Goal: Task Accomplishment & Management: Complete application form

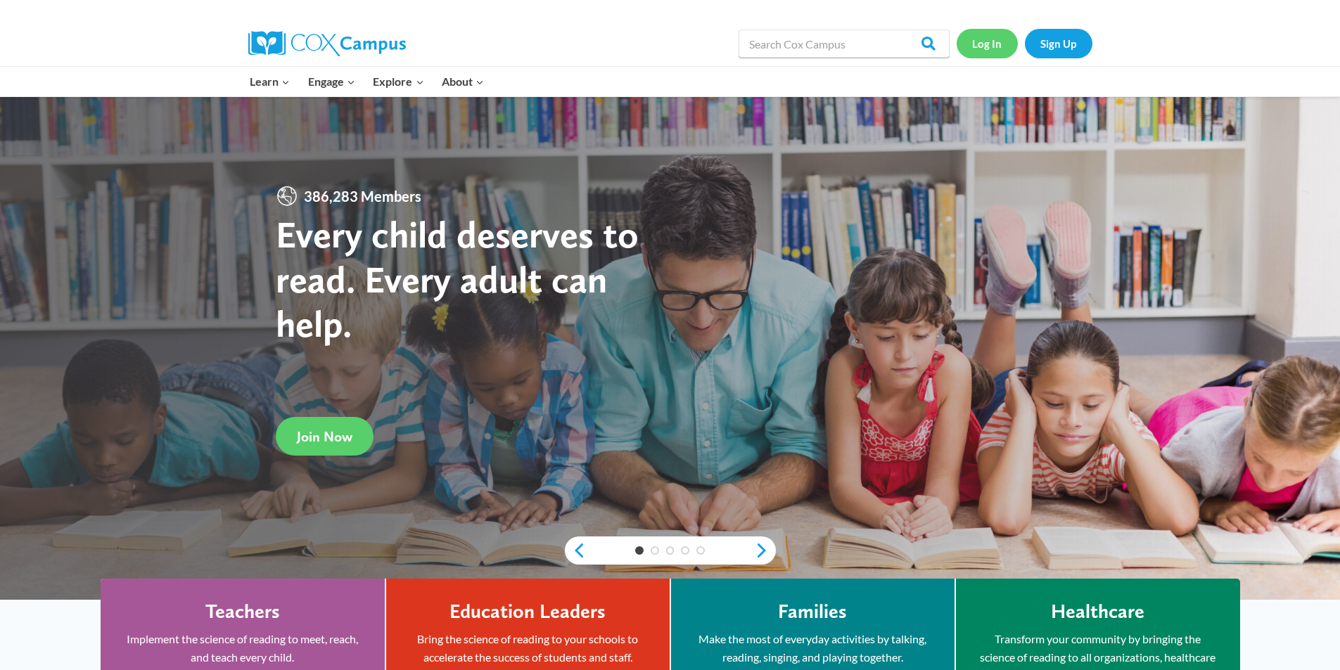
click at [997, 39] on link "Log In" at bounding box center [987, 43] width 61 height 29
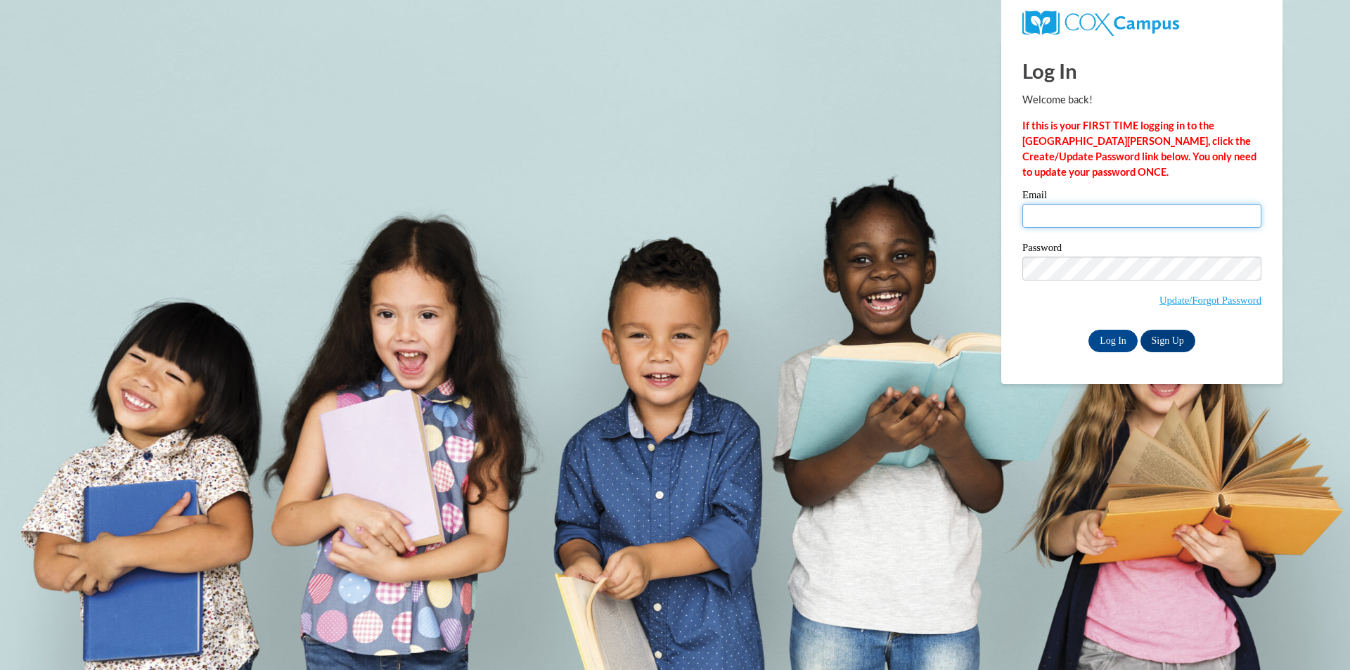
click at [1095, 225] on input "Email" at bounding box center [1142, 216] width 239 height 24
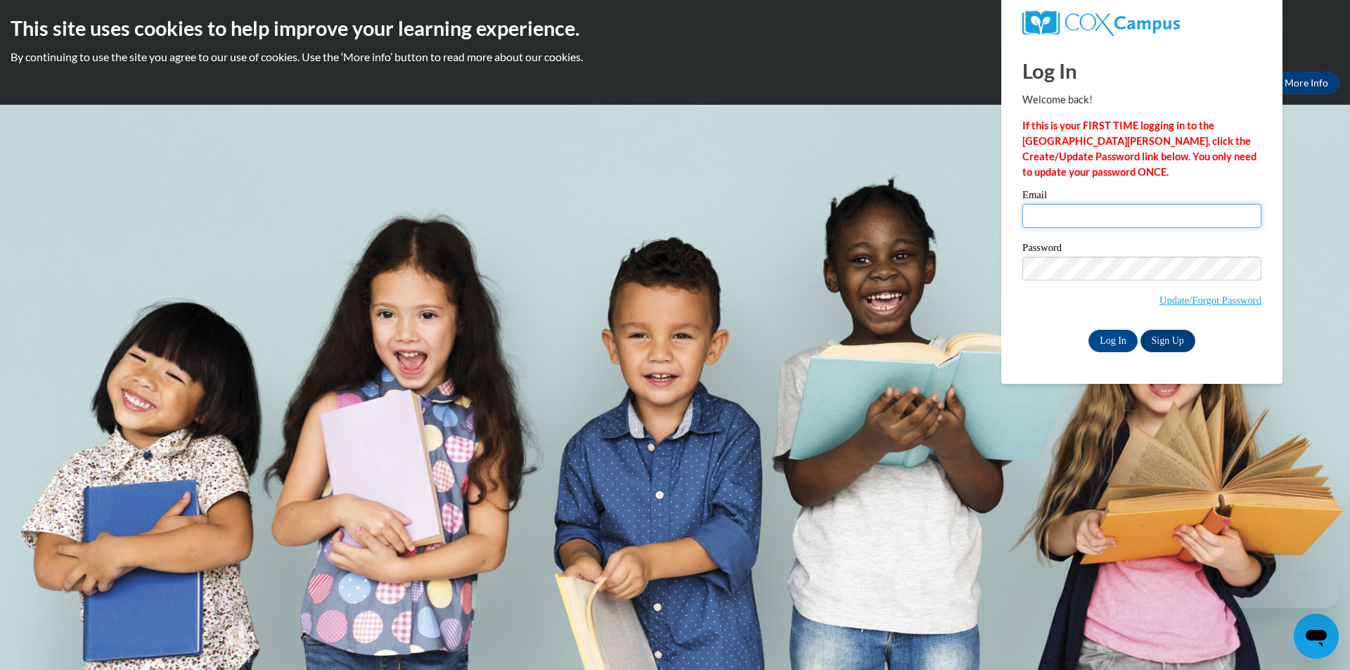
type input "brttnybrn1@gmail.com"
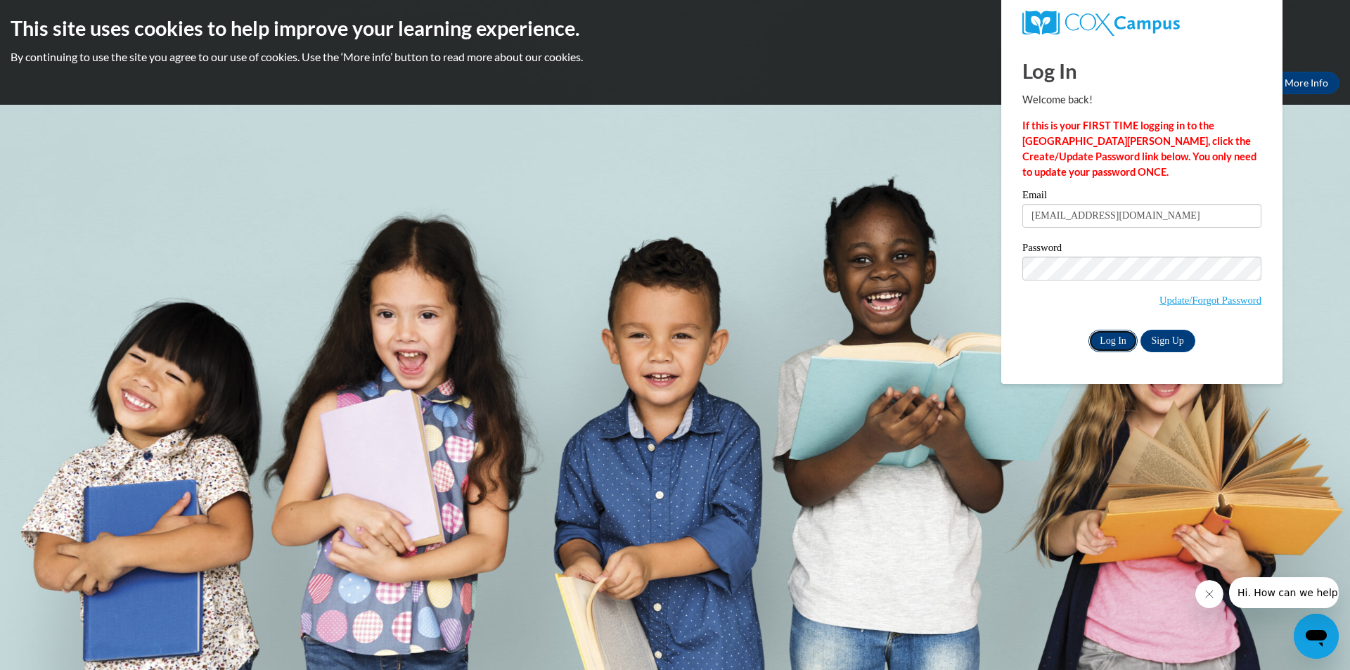
click at [1125, 340] on input "Log In" at bounding box center [1113, 341] width 49 height 23
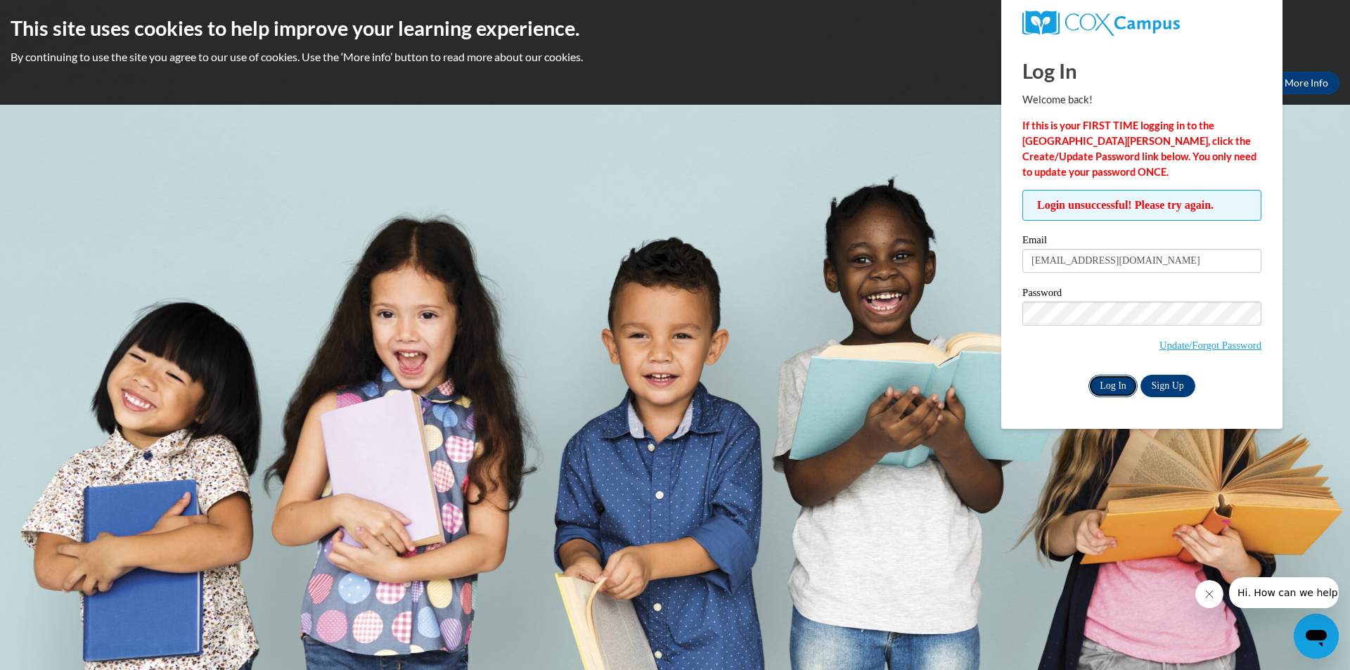
click at [1107, 379] on input "Log In" at bounding box center [1113, 386] width 49 height 23
click at [1124, 383] on input "Log In" at bounding box center [1113, 386] width 49 height 23
click at [1226, 335] on span "Update/Forgot Password" at bounding box center [1142, 331] width 239 height 58
click at [1224, 345] on link "Update/Forgot Password" at bounding box center [1211, 345] width 102 height 11
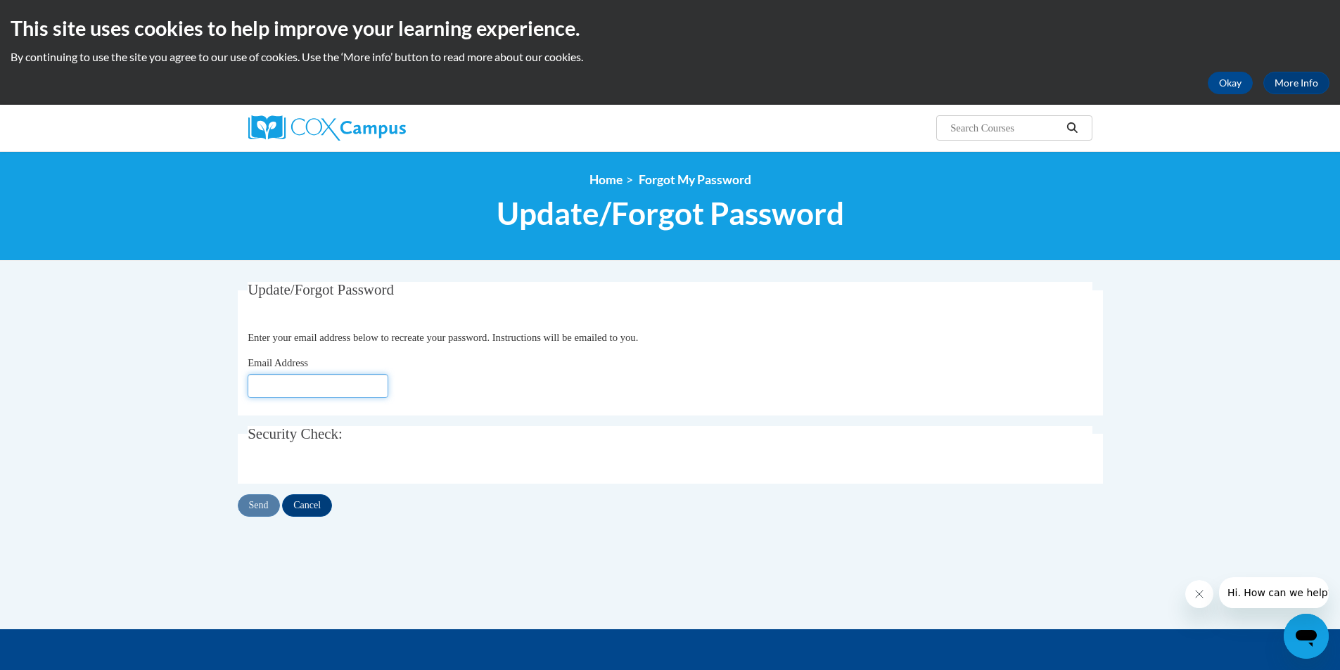
click at [371, 382] on input "Email Address" at bounding box center [318, 386] width 141 height 24
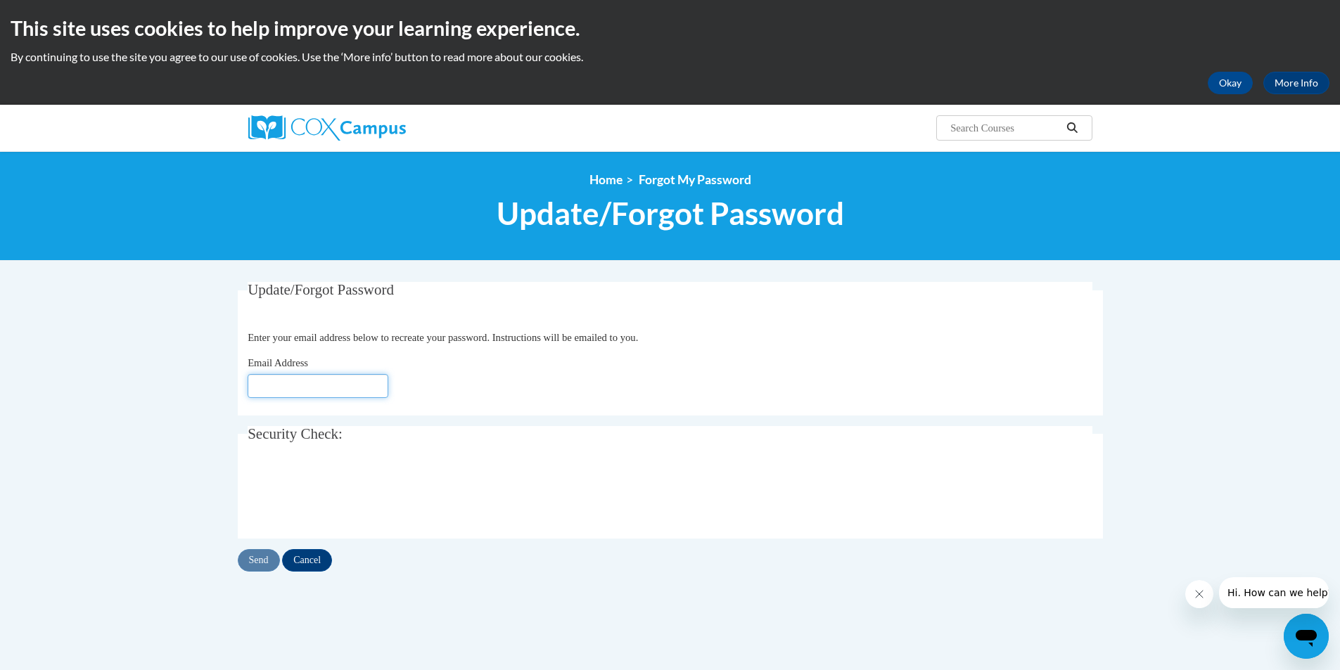
type input "brttnybrn1@gmail.com"
click at [265, 570] on input "Send" at bounding box center [259, 560] width 42 height 23
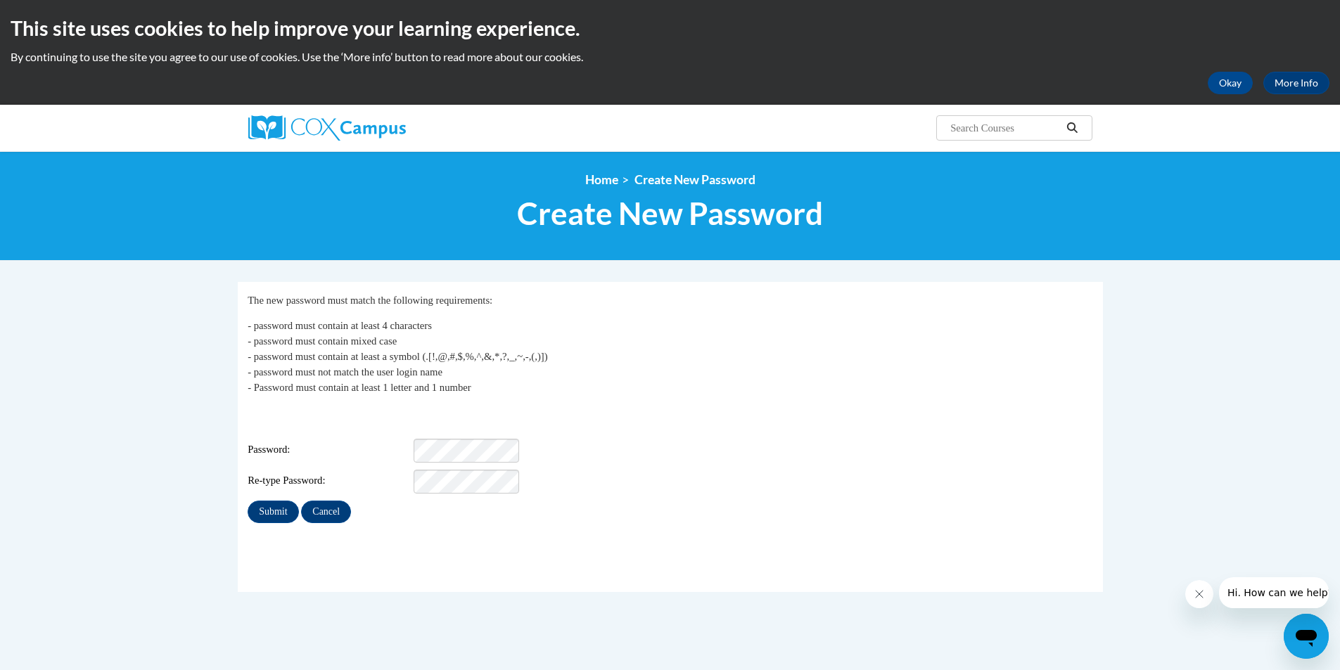
click at [482, 427] on div "Login: brttnybrn1@gmail.com Password: Re-type Password:" at bounding box center [670, 450] width 845 height 88
click at [523, 473] on div "Re-type Password:" at bounding box center [670, 482] width 845 height 24
click at [270, 506] on input "Submit" at bounding box center [273, 512] width 51 height 23
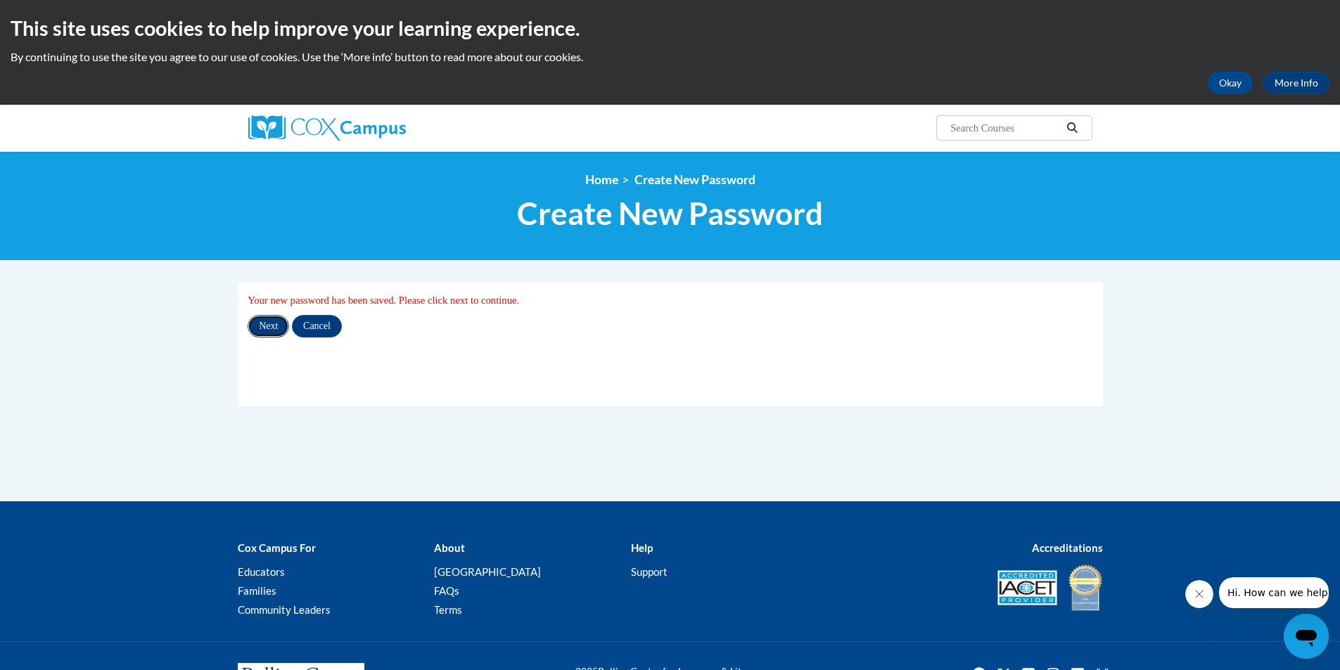
click at [267, 325] on input "Next" at bounding box center [268, 326] width 41 height 23
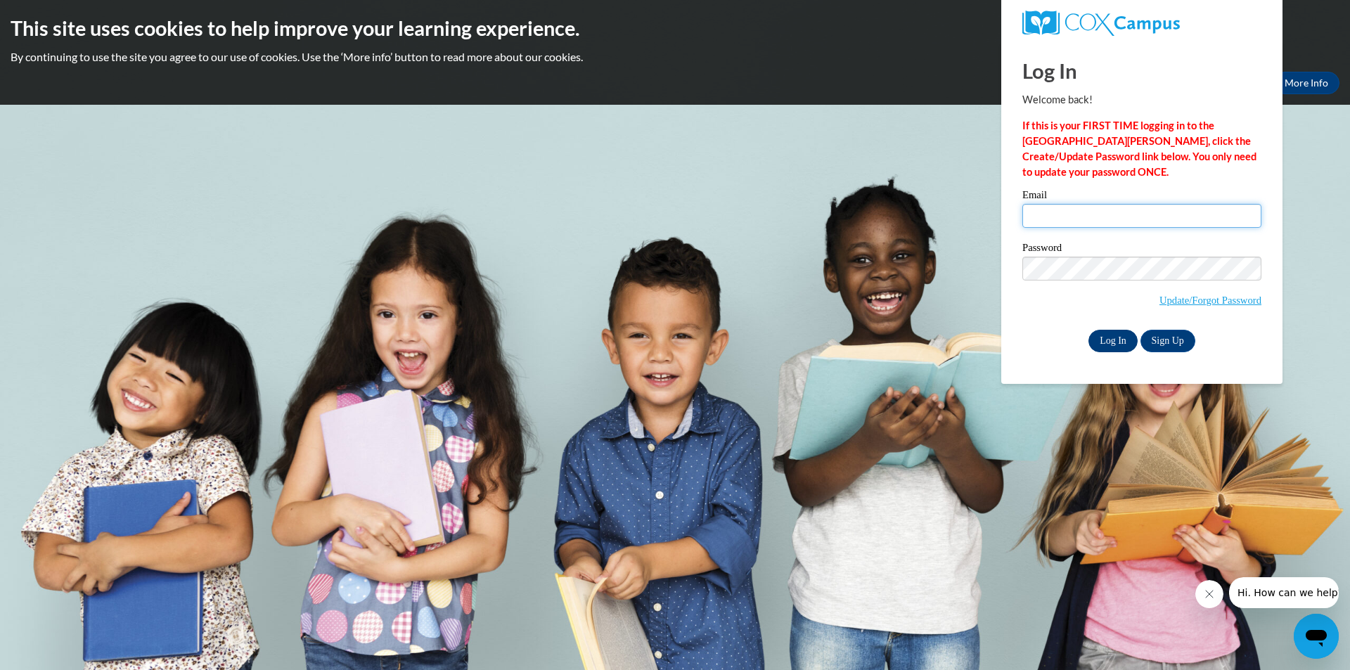
type input "brttnybrn1@gmail.com"
click at [1103, 337] on input "Log In" at bounding box center [1113, 341] width 49 height 23
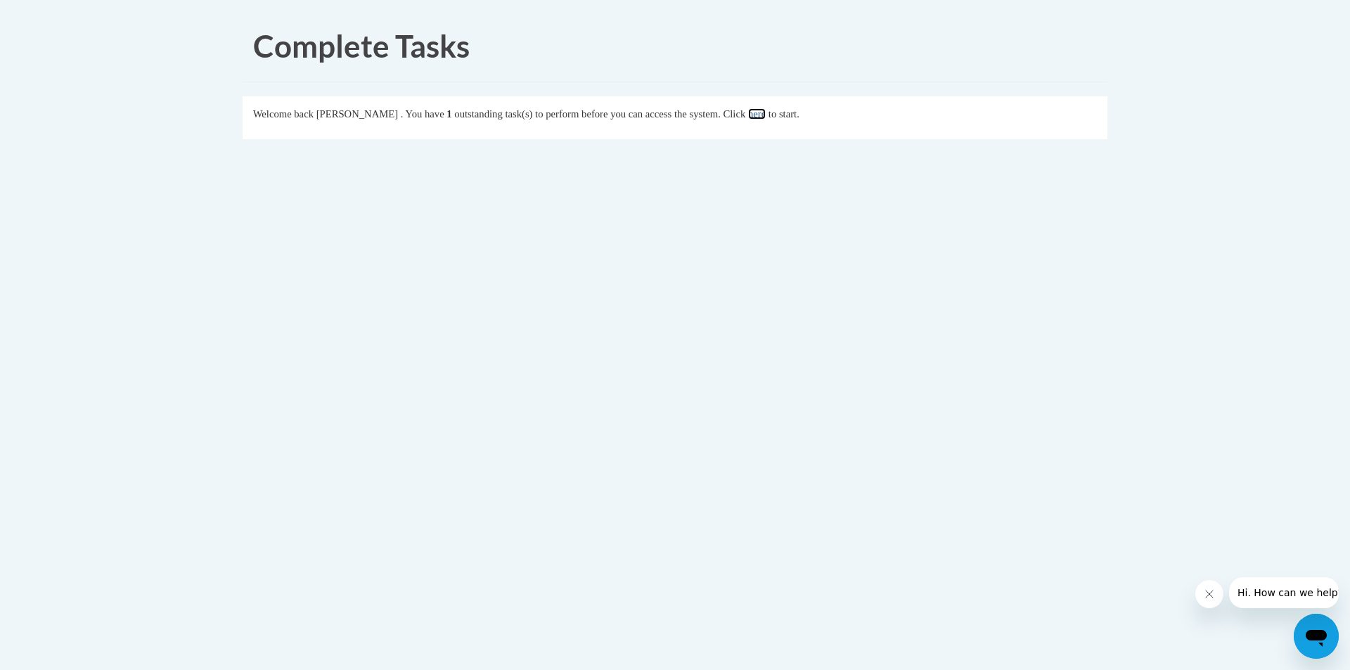
click at [766, 120] on link "here" at bounding box center [757, 113] width 18 height 11
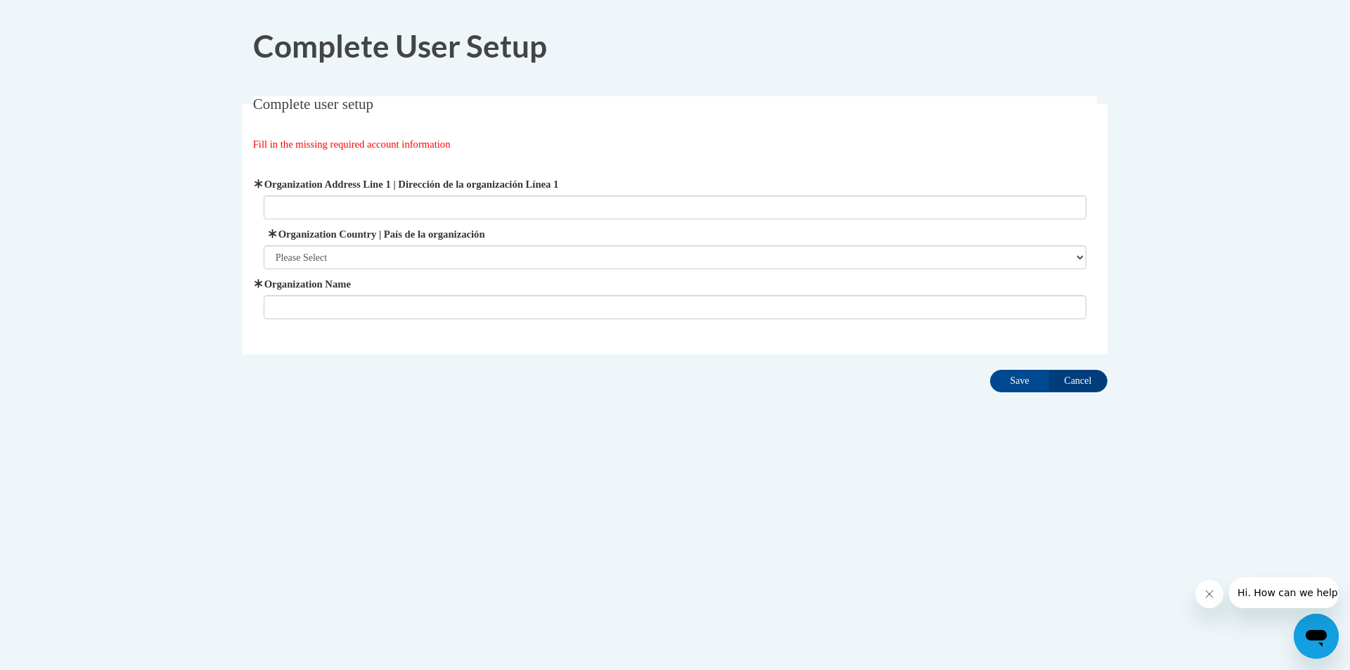
click at [705, 194] on span "Organization Address Line 1 | Dirección de la organización Línea 1" at bounding box center [676, 198] width 824 height 43
click at [523, 224] on div "Organization Address Line 1 | Dirección de la organización Línea 1 Organization…" at bounding box center [676, 248] width 824 height 143
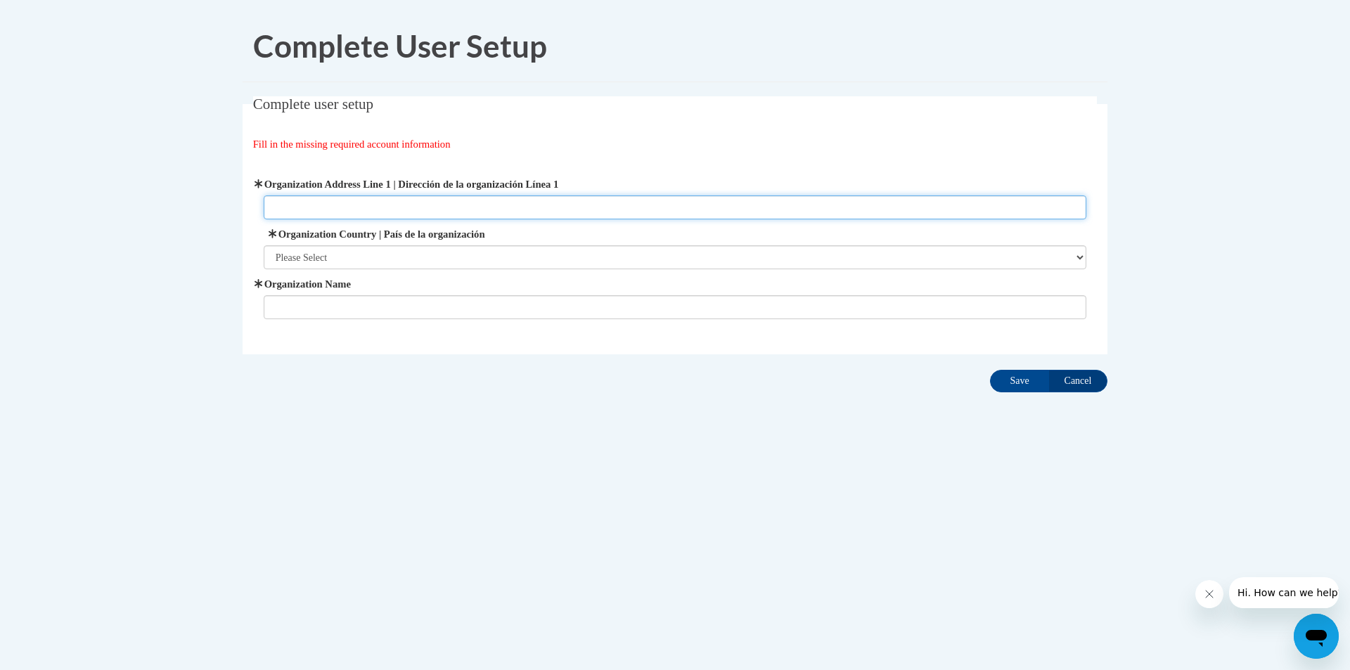
click at [484, 211] on input "Organization Address Line 1 | Dirección de la organización Línea 1" at bounding box center [676, 208] width 824 height 24
type input "[STREET_ADDRESS]"
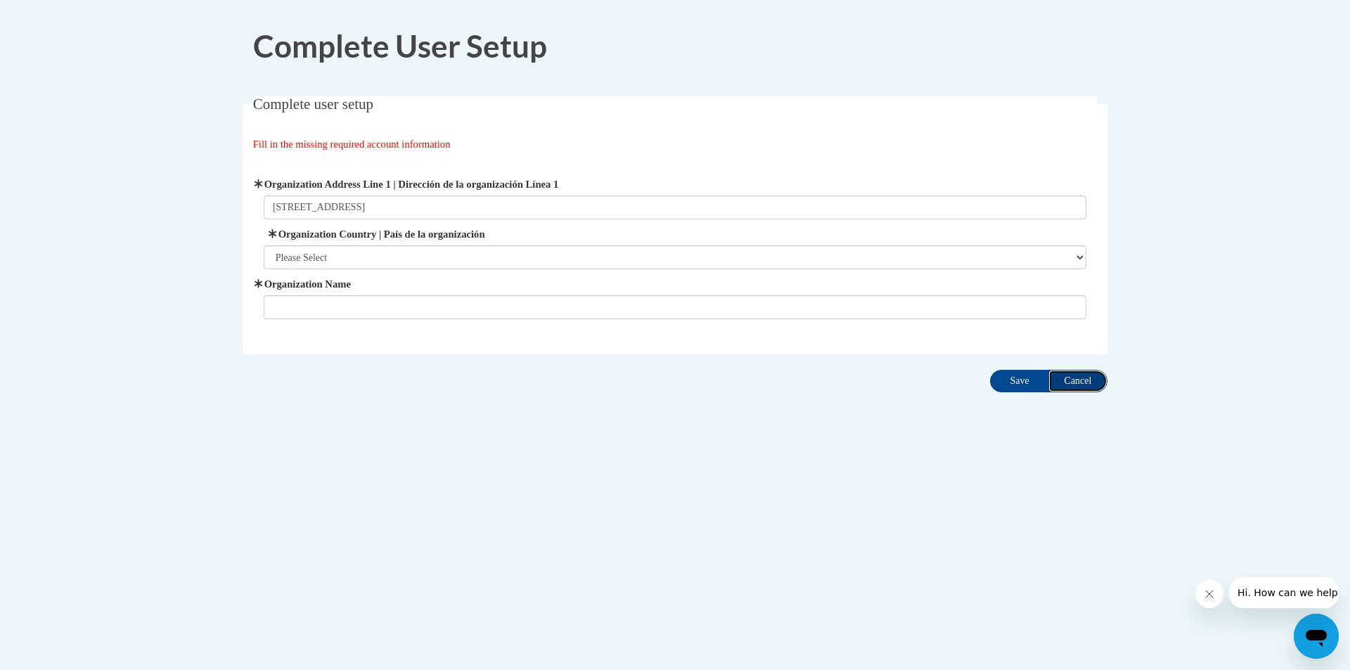
click at [1073, 388] on input "Cancel" at bounding box center [1078, 381] width 59 height 23
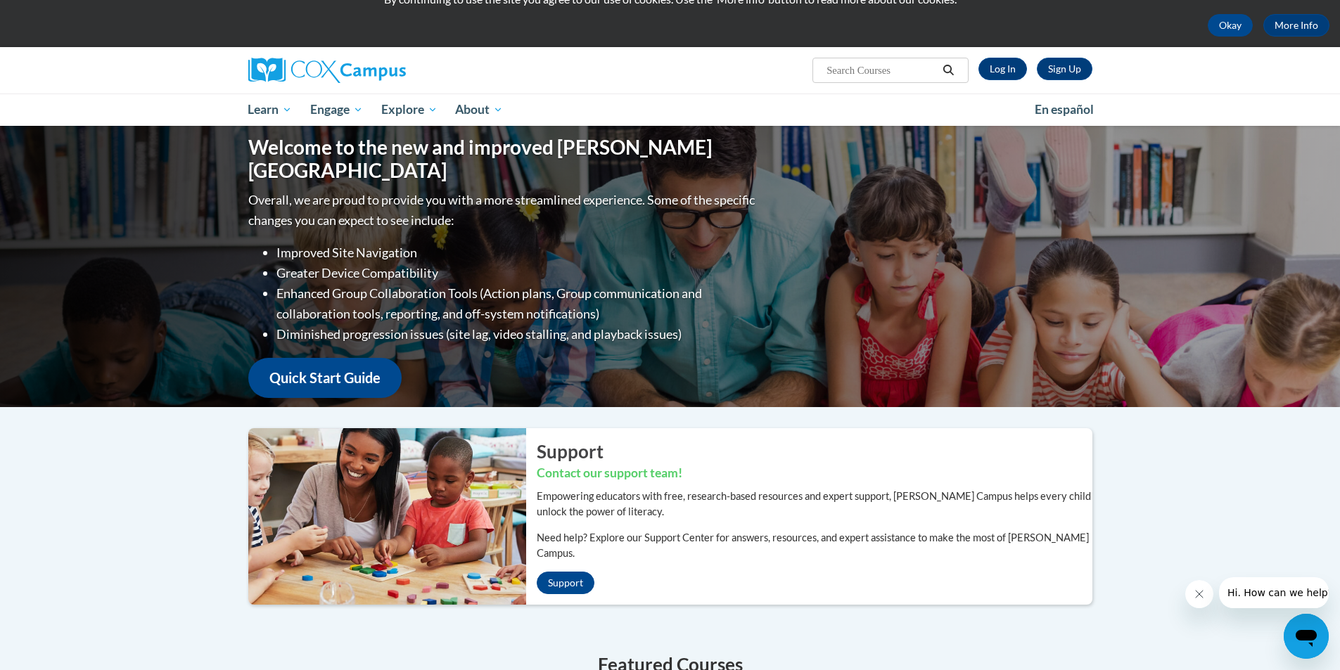
scroll to position [56, 0]
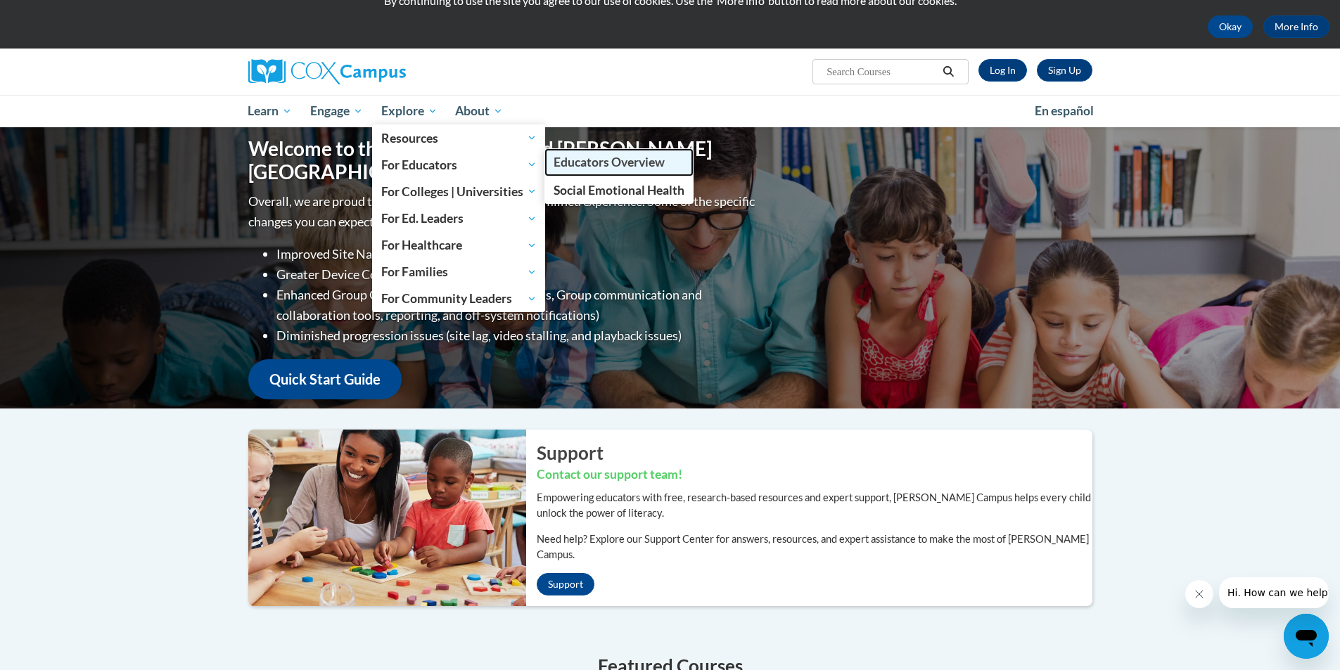
click at [565, 173] on link "Educators Overview" at bounding box center [618, 161] width 149 height 27
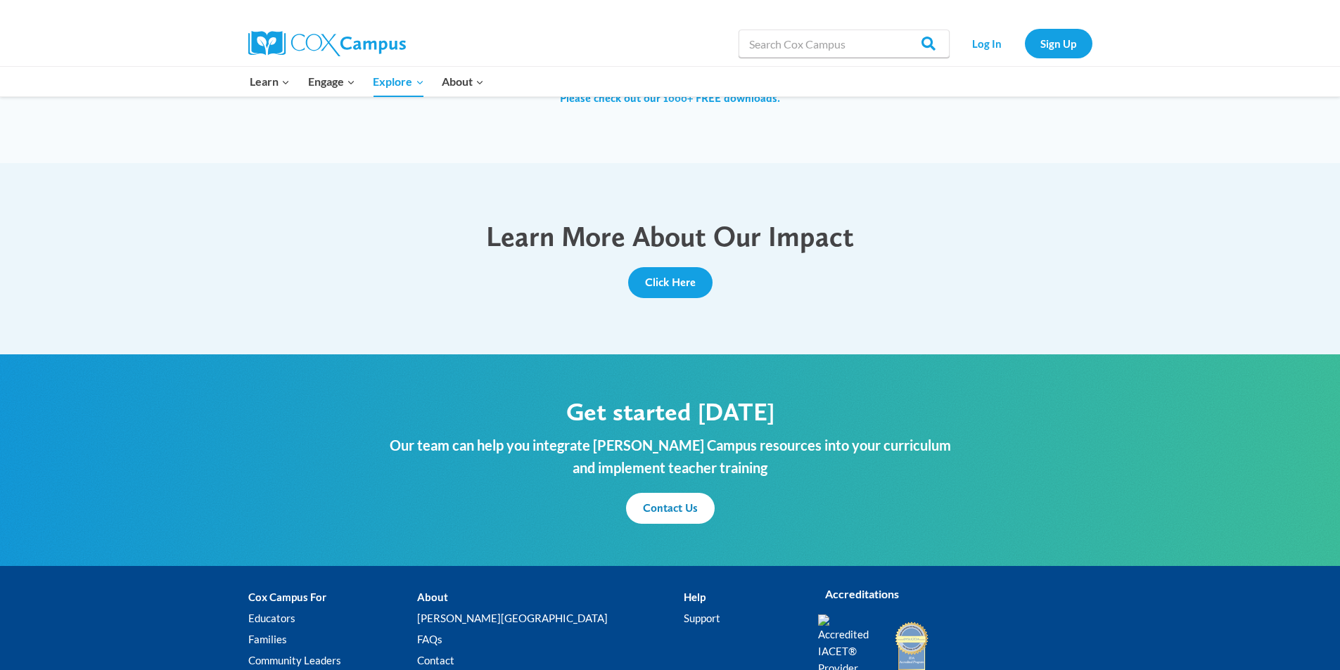
scroll to position [1477, 0]
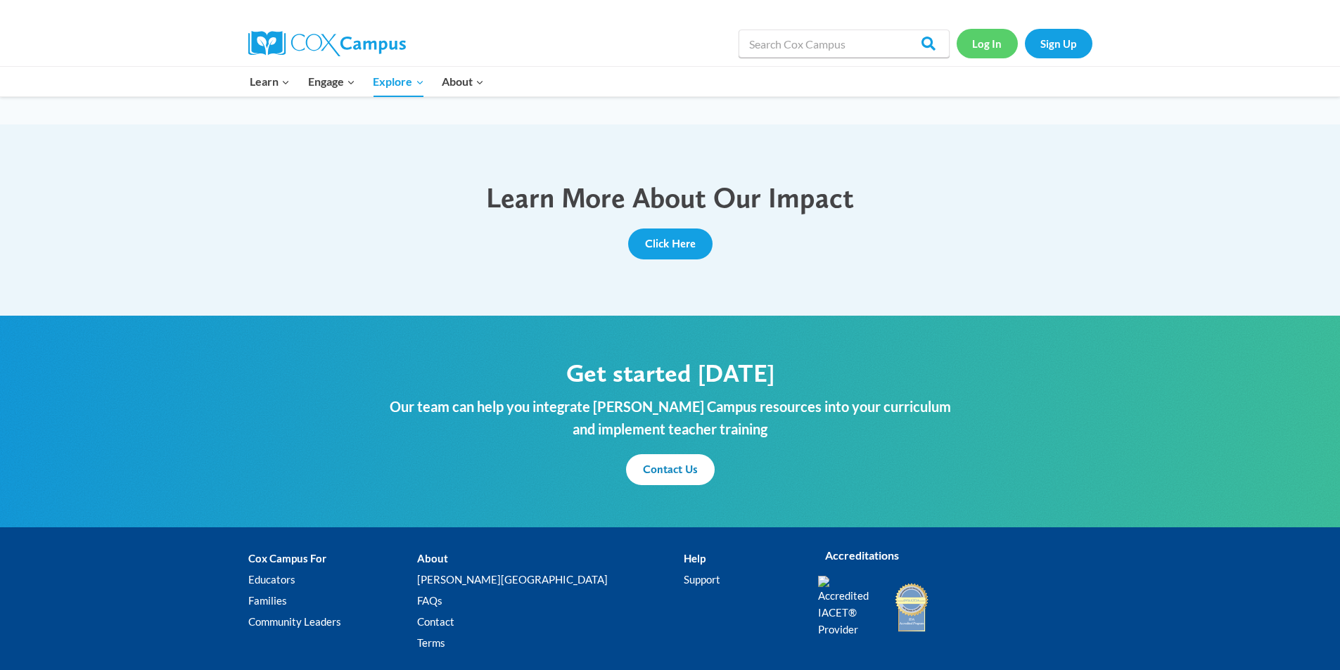
click at [996, 53] on link "Log In" at bounding box center [987, 43] width 61 height 29
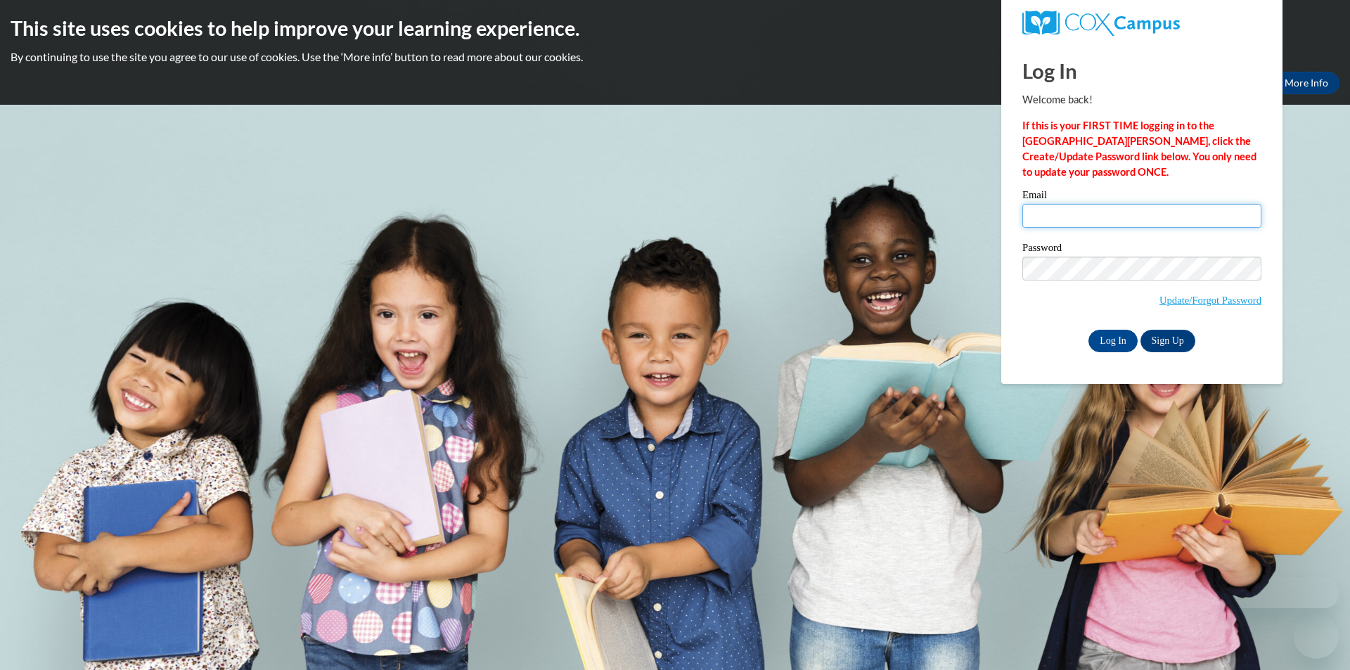
type input "brttnybrn1@gmail.com"
drag, startPoint x: 0, startPoint y: 0, endPoint x: 1127, endPoint y: 213, distance: 1147.4
click at [1127, 213] on input "brttnybrn1@gmail.com" at bounding box center [1142, 216] width 239 height 24
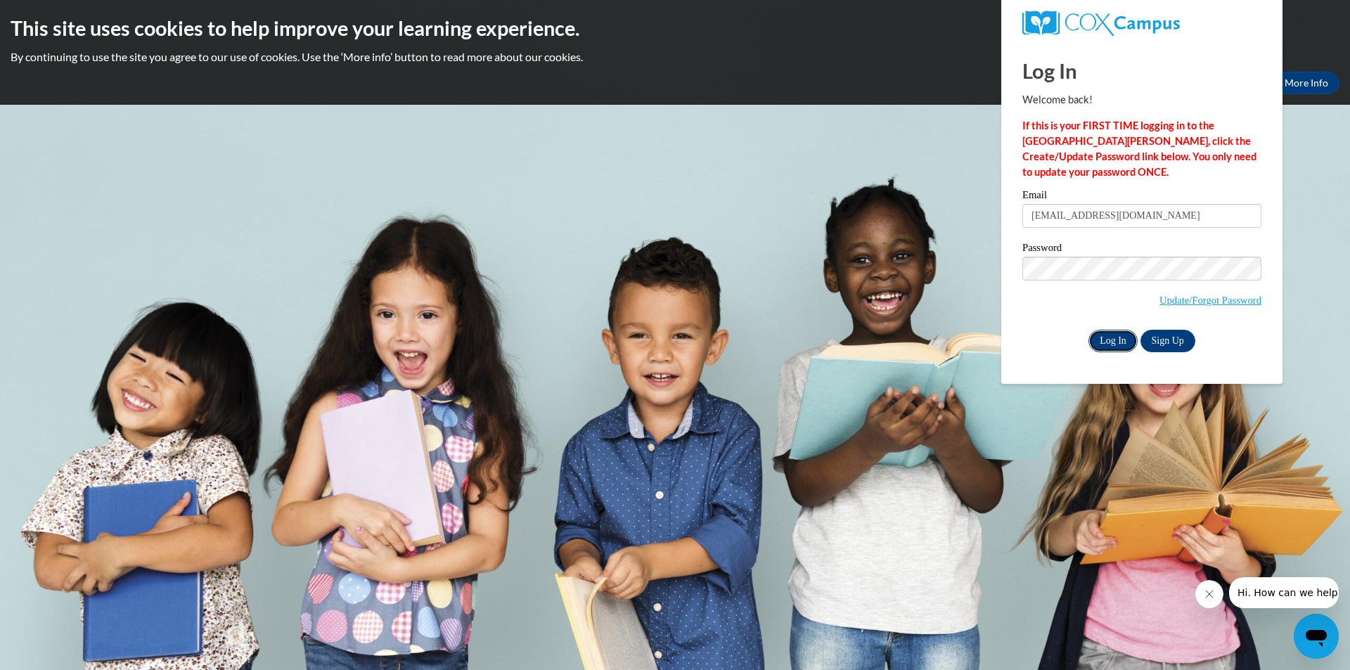
click at [1119, 342] on input "Log In" at bounding box center [1113, 341] width 49 height 23
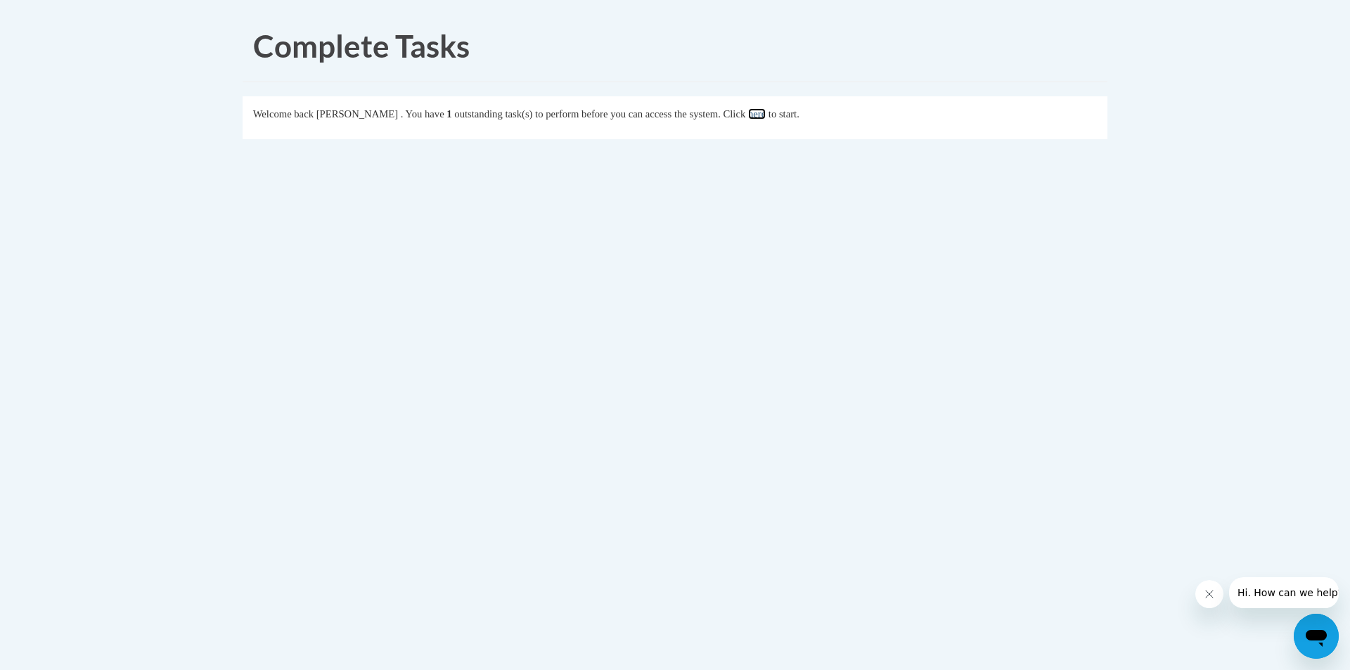
click at [766, 113] on link "here" at bounding box center [757, 113] width 18 height 11
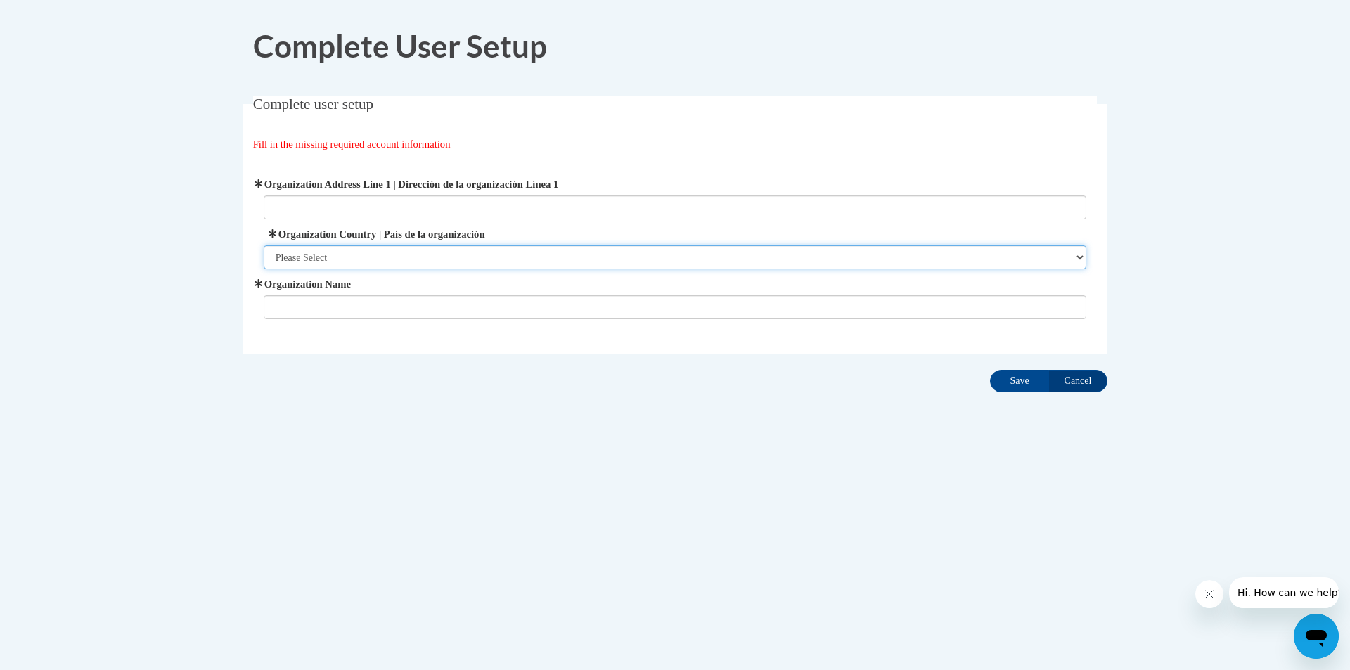
click at [365, 254] on select "Please Select United States | Estados Unidos Outside of the United States | Fue…" at bounding box center [676, 257] width 824 height 24
select select "ad49bcad-a171-4b2e-b99c-48b446064914"
click at [264, 245] on select "Please Select United States | Estados Unidos Outside of the United States | Fue…" at bounding box center [676, 257] width 824 height 24
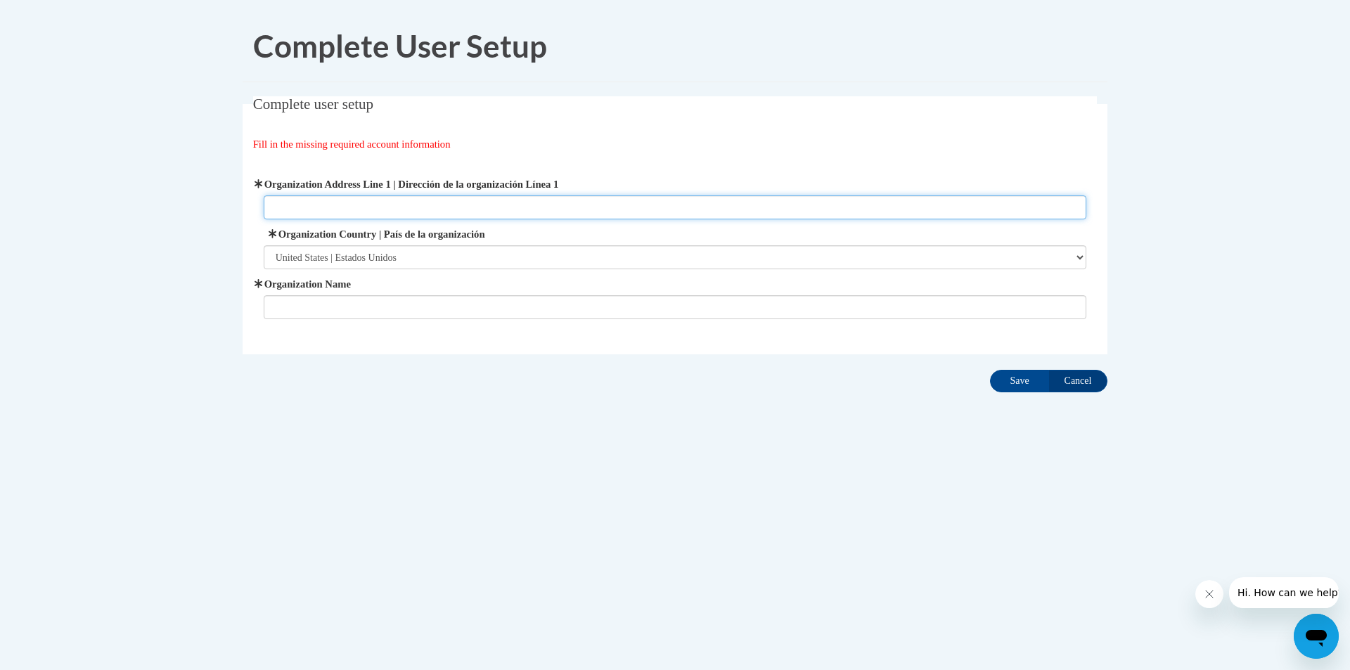
click at [393, 205] on input "Organization Address Line 1 | Dirección de la organización Línea 1" at bounding box center [676, 208] width 824 height 24
type input "1000 34th Street Apt 2A"
drag, startPoint x: 393, startPoint y: 208, endPoint x: 219, endPoint y: 201, distance: 173.9
click at [221, 202] on body "Complete User Setup Complete user setup Fill in the missing required account in…" at bounding box center [675, 335] width 1350 height 670
click at [380, 209] on input "Organization Address Line 1 | Dirección de la organización Línea 1" at bounding box center [676, 208] width 824 height 24
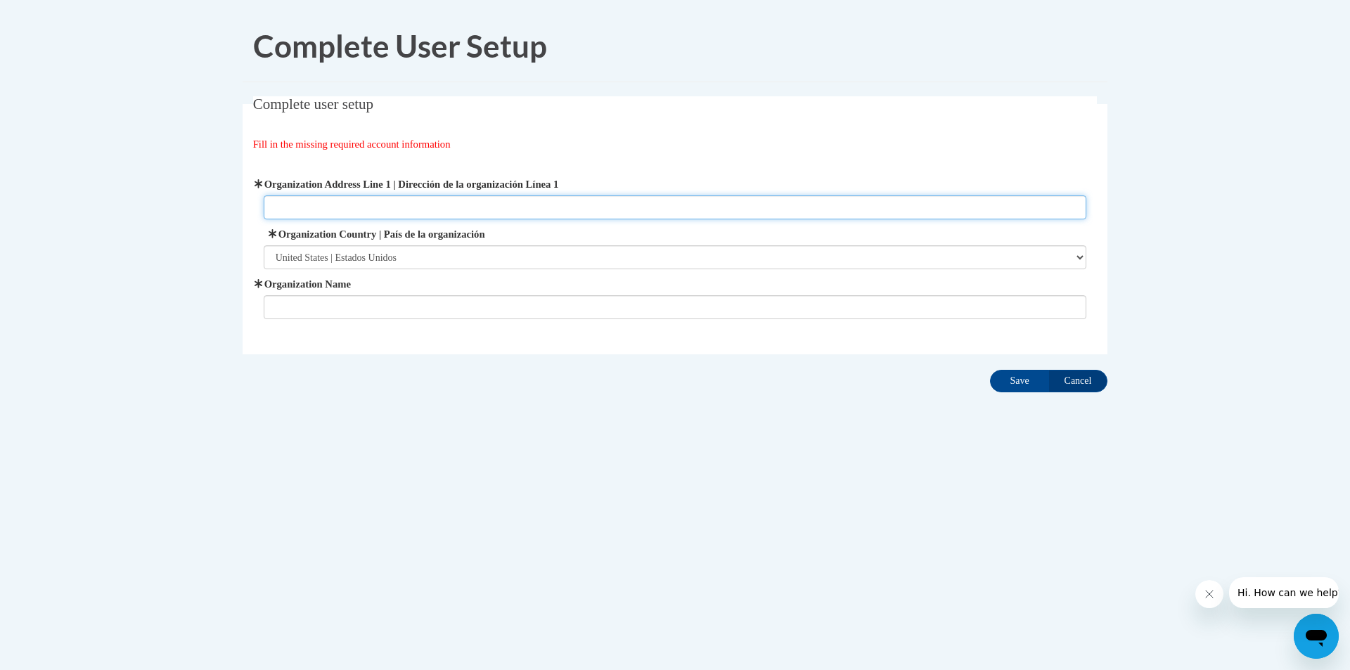
paste input "6505 Kiln-Delise Road Pass Christian, MS 39571"
type input "6505 Kiln-Delise Road Pass Christian, MS 39571"
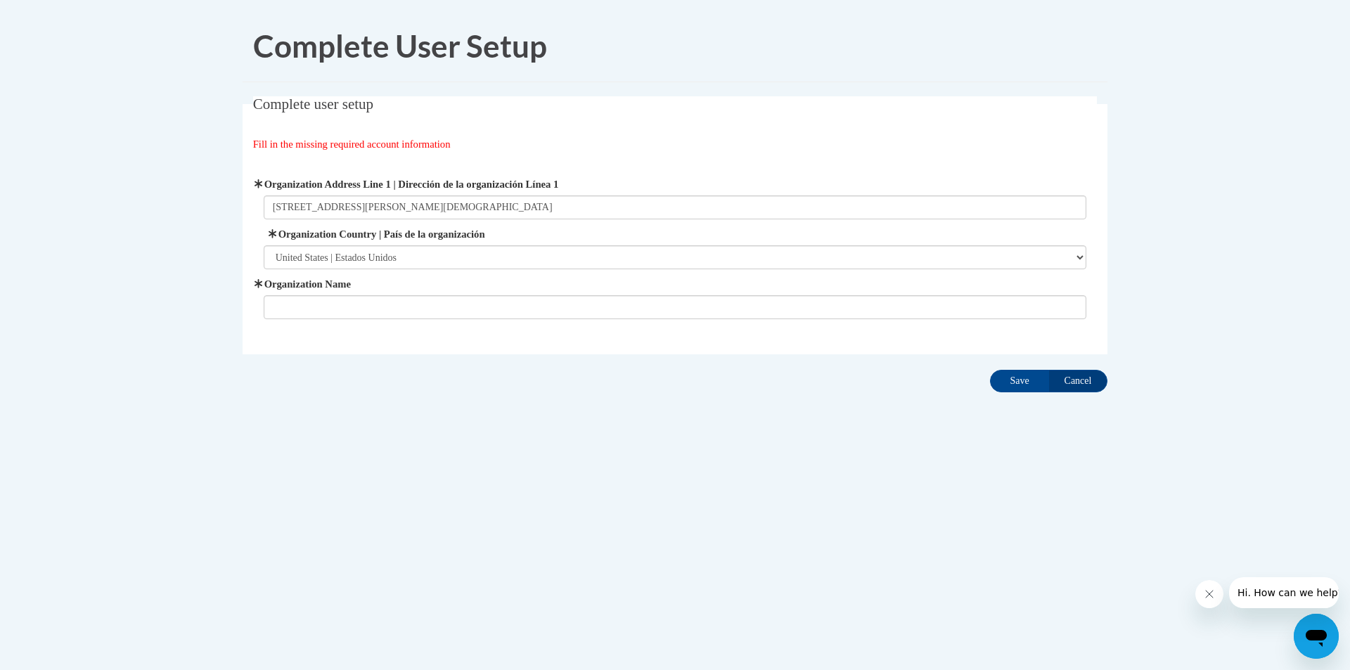
drag, startPoint x: 437, startPoint y: 293, endPoint x: 428, endPoint y: 314, distance: 23.3
click at [437, 295] on span "Organization Name" at bounding box center [676, 297] width 824 height 43
click at [428, 313] on input "Organization Name" at bounding box center [676, 307] width 824 height 24
type input "Doyle Moffett Head Start"
click at [1038, 377] on input "Save" at bounding box center [1019, 381] width 59 height 23
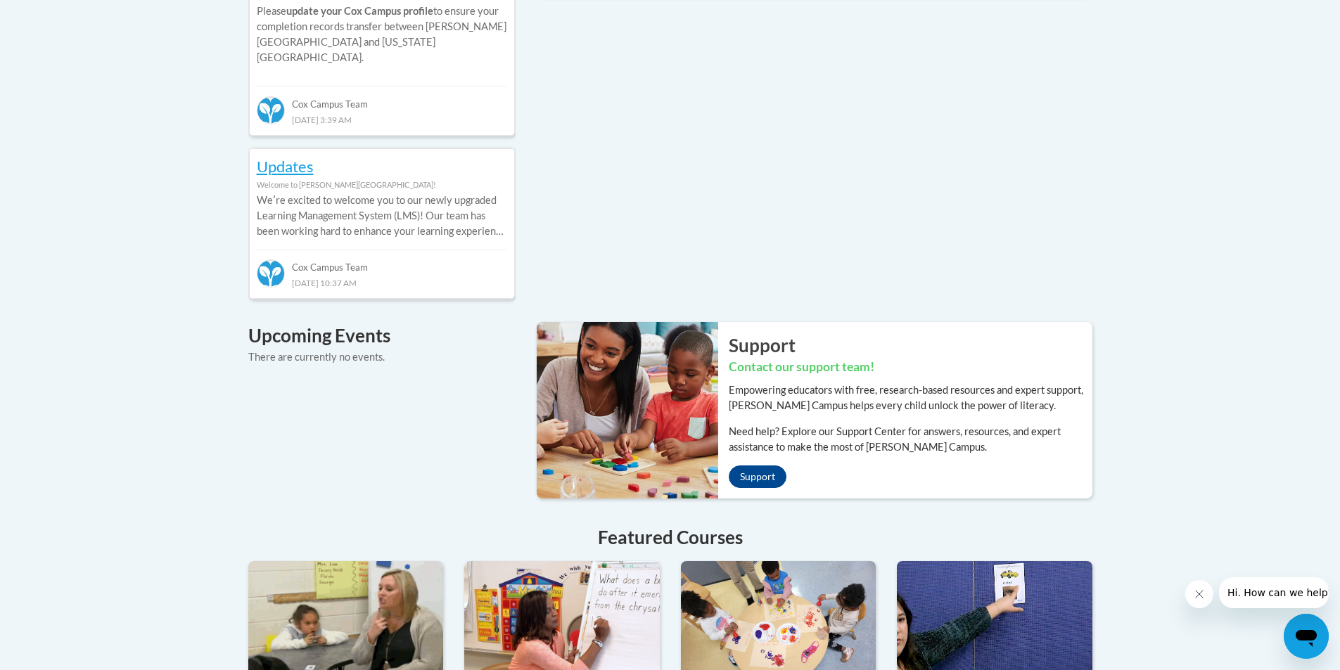
scroll to position [1055, 0]
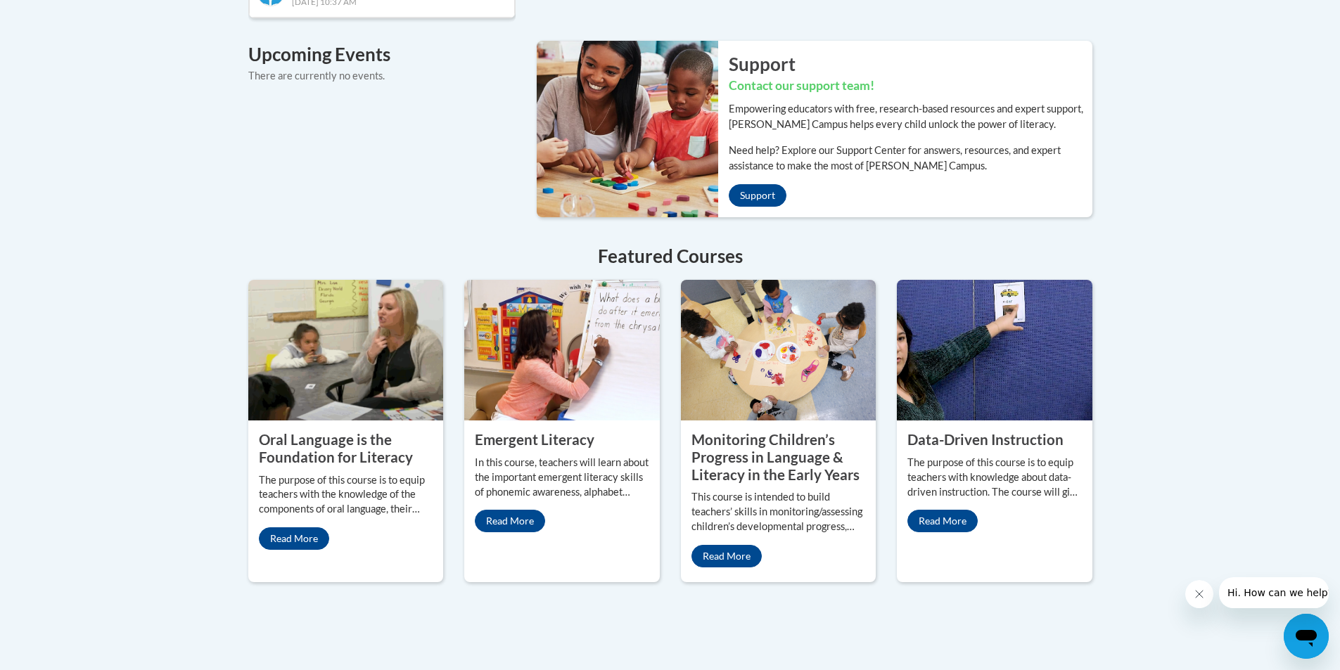
click at [309, 431] on property "Oral Language is the Foundation for Literacy" at bounding box center [336, 448] width 154 height 34
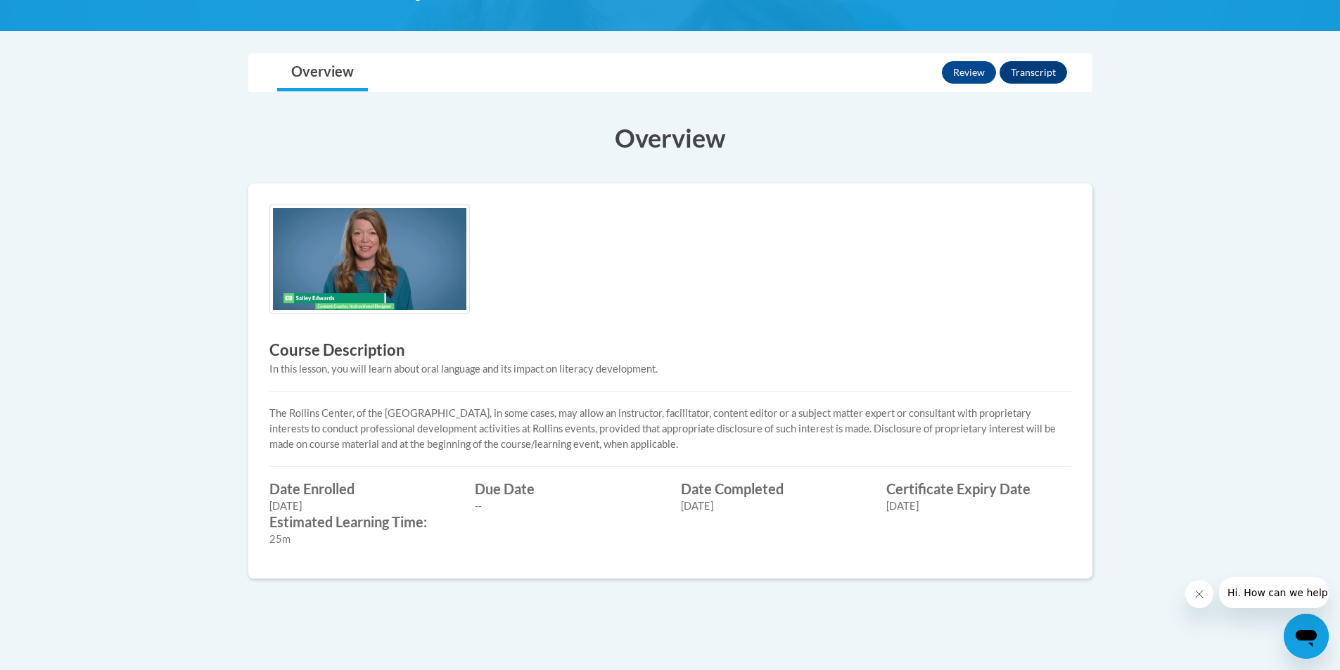
scroll to position [141, 0]
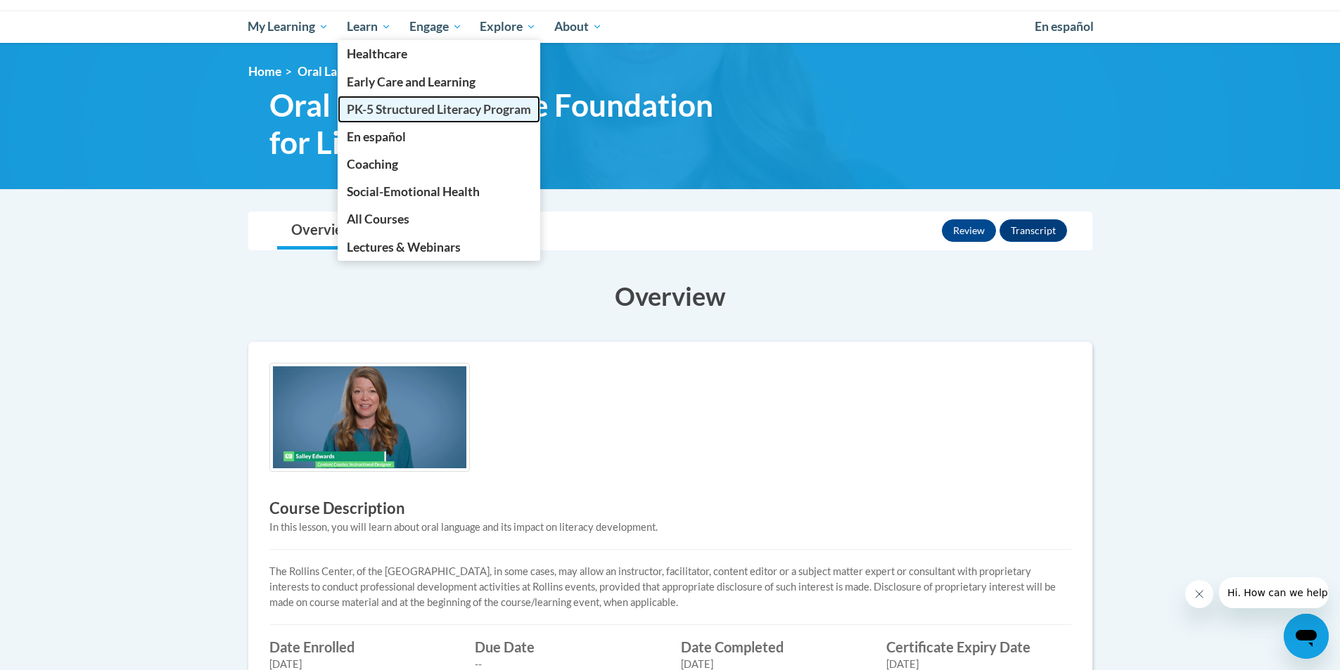
click at [392, 102] on span "PK-5 Structured Literacy Program" at bounding box center [439, 109] width 184 height 15
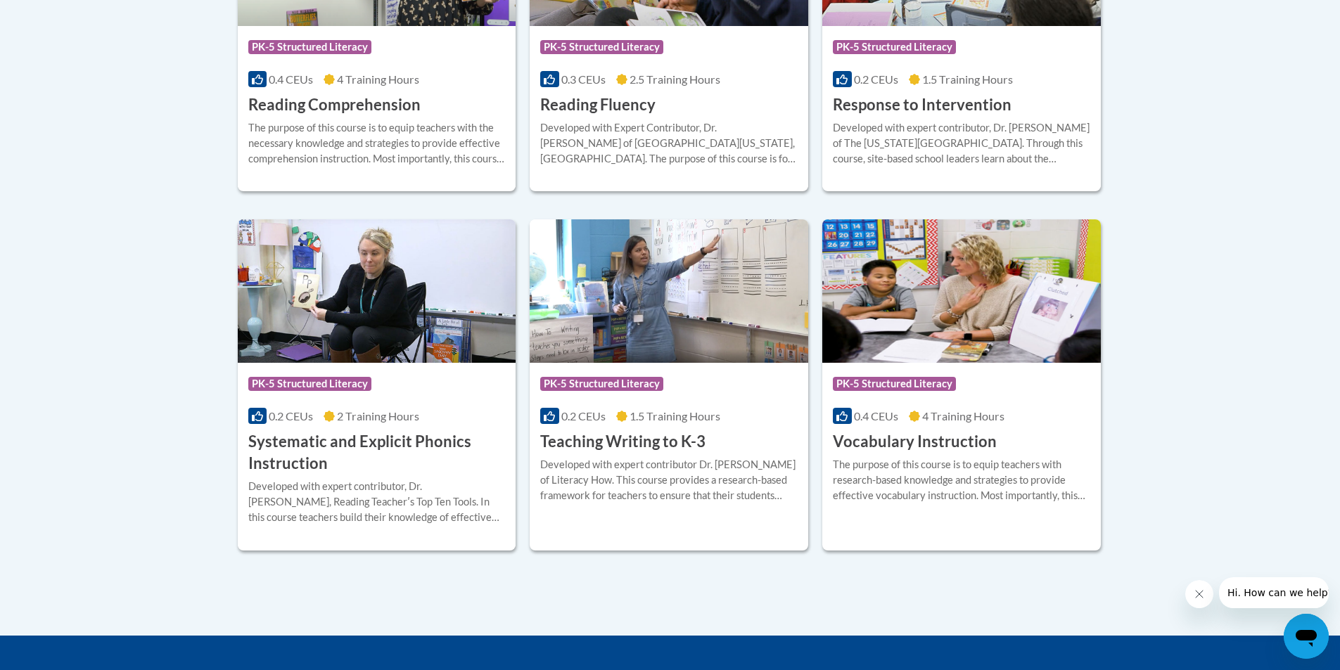
scroll to position [1547, 0]
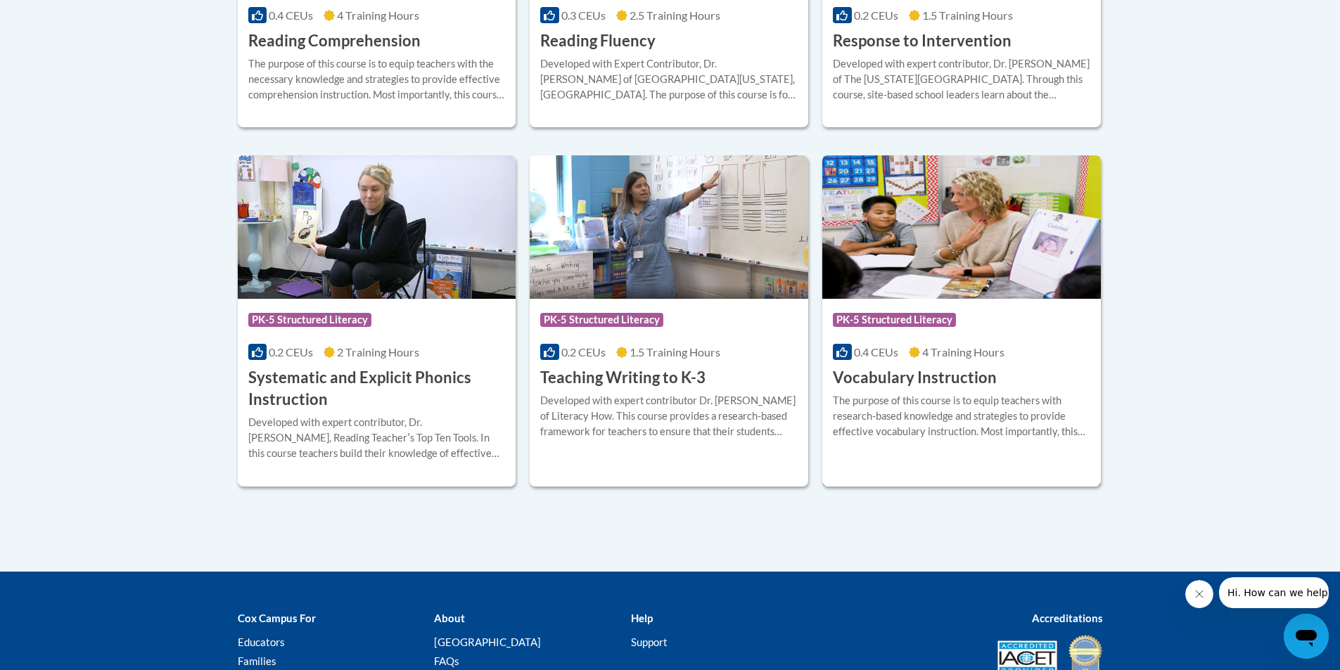
click at [985, 251] on img at bounding box center [961, 226] width 279 height 143
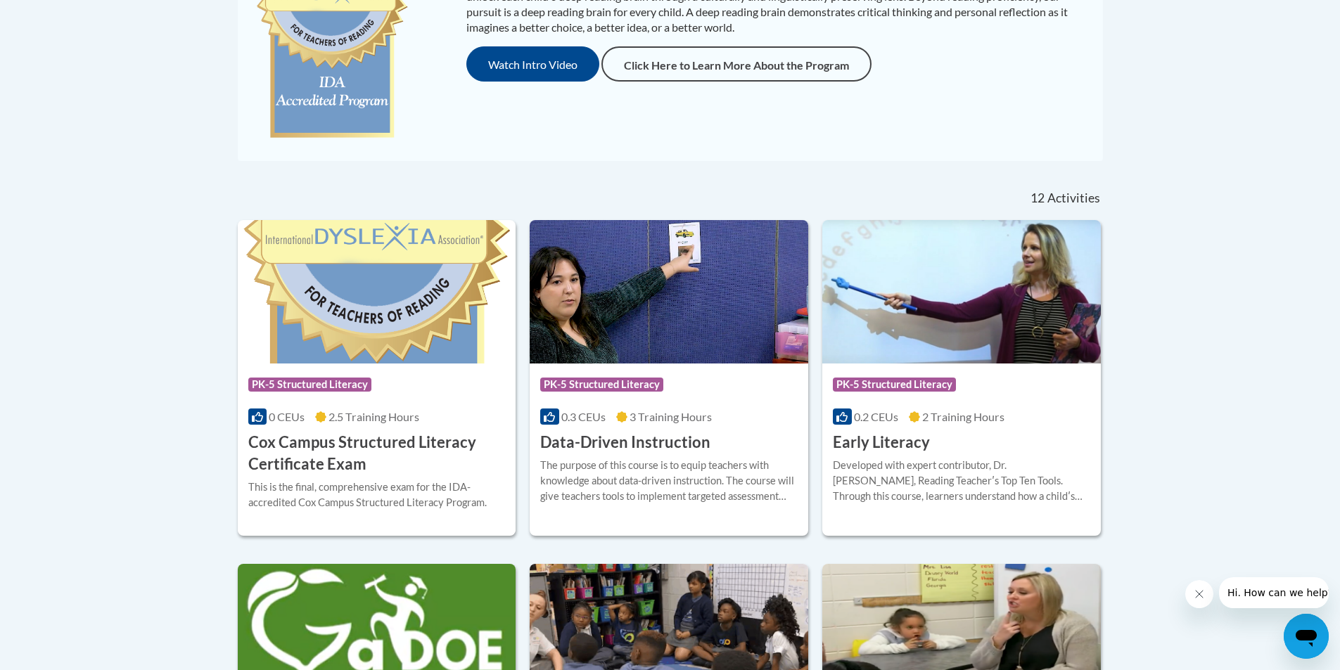
scroll to position [461, 0]
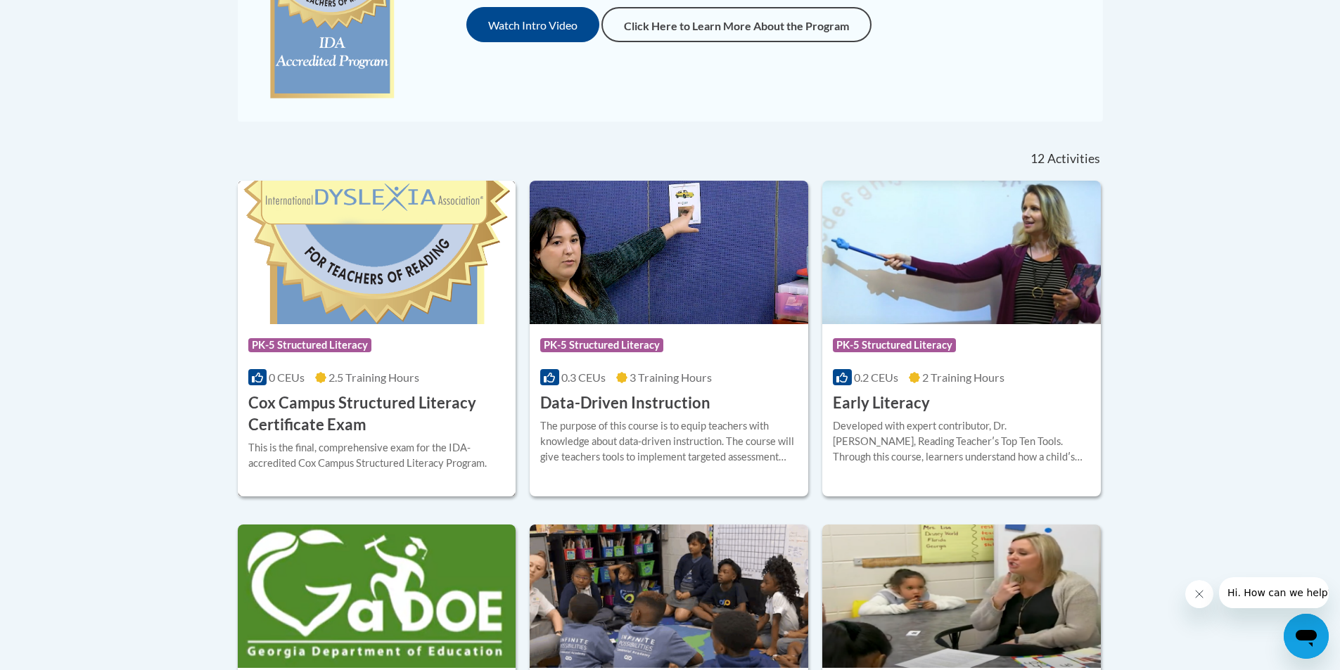
click at [394, 443] on div "This is the final, comprehensive exam for the IDA-accredited Cox Campus Structu…" at bounding box center [376, 455] width 257 height 31
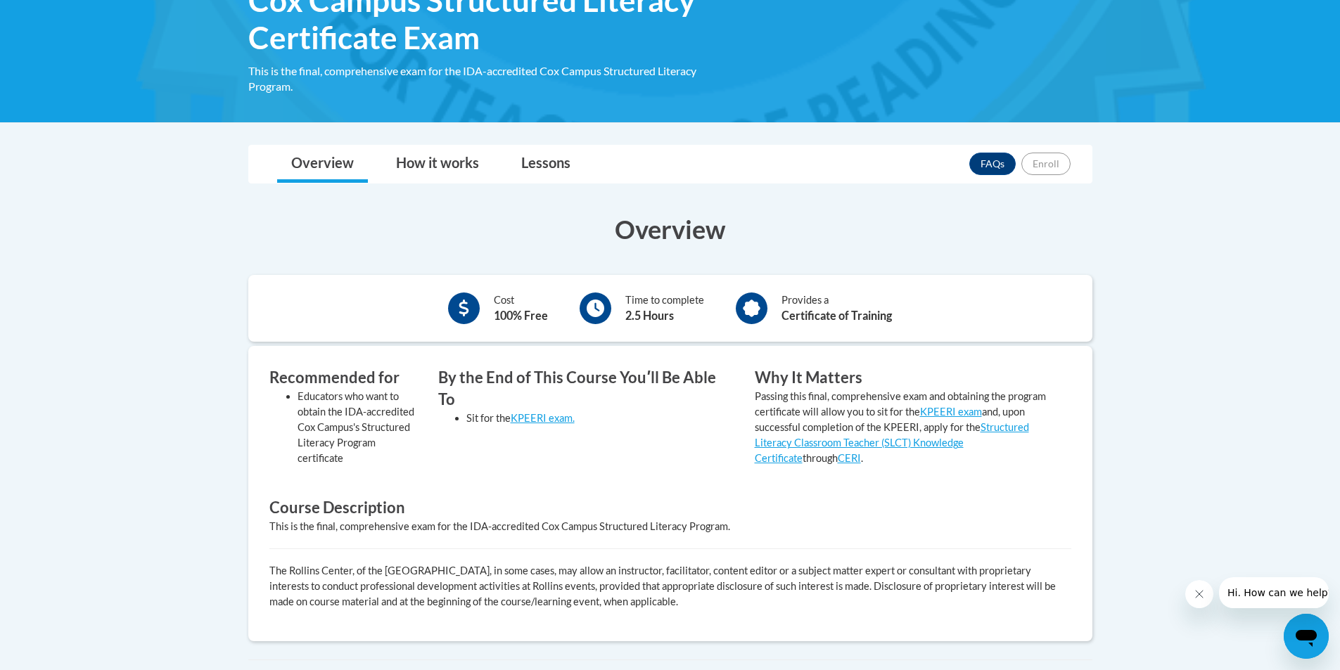
scroll to position [211, 0]
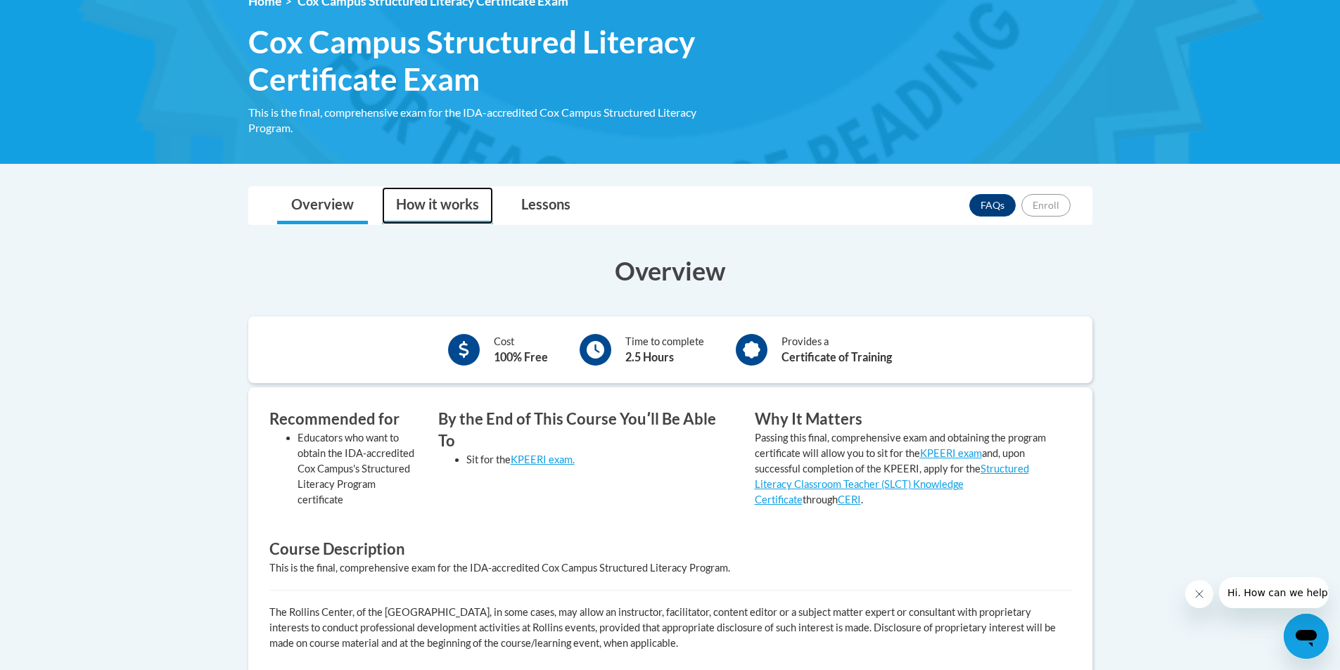
click at [445, 212] on link "How it works" at bounding box center [437, 205] width 111 height 37
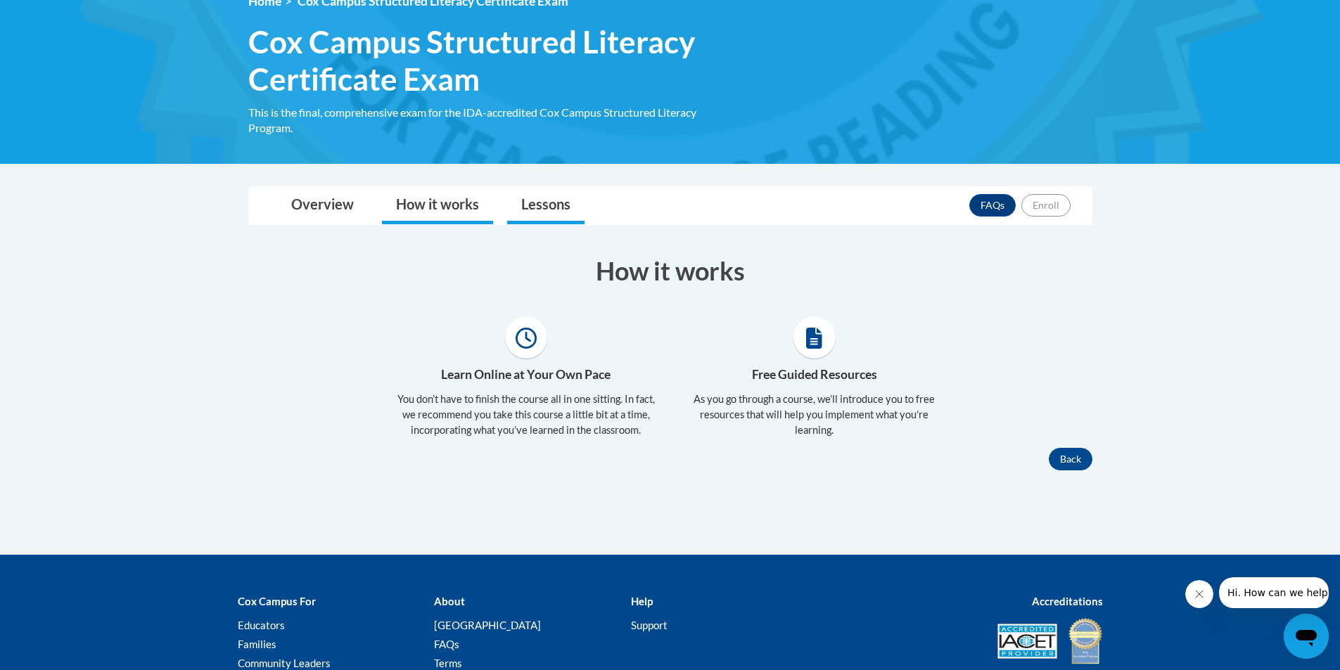
click at [503, 205] on li "Lessons" at bounding box center [545, 205] width 91 height 37
click at [509, 205] on link "Lessons" at bounding box center [545, 205] width 77 height 37
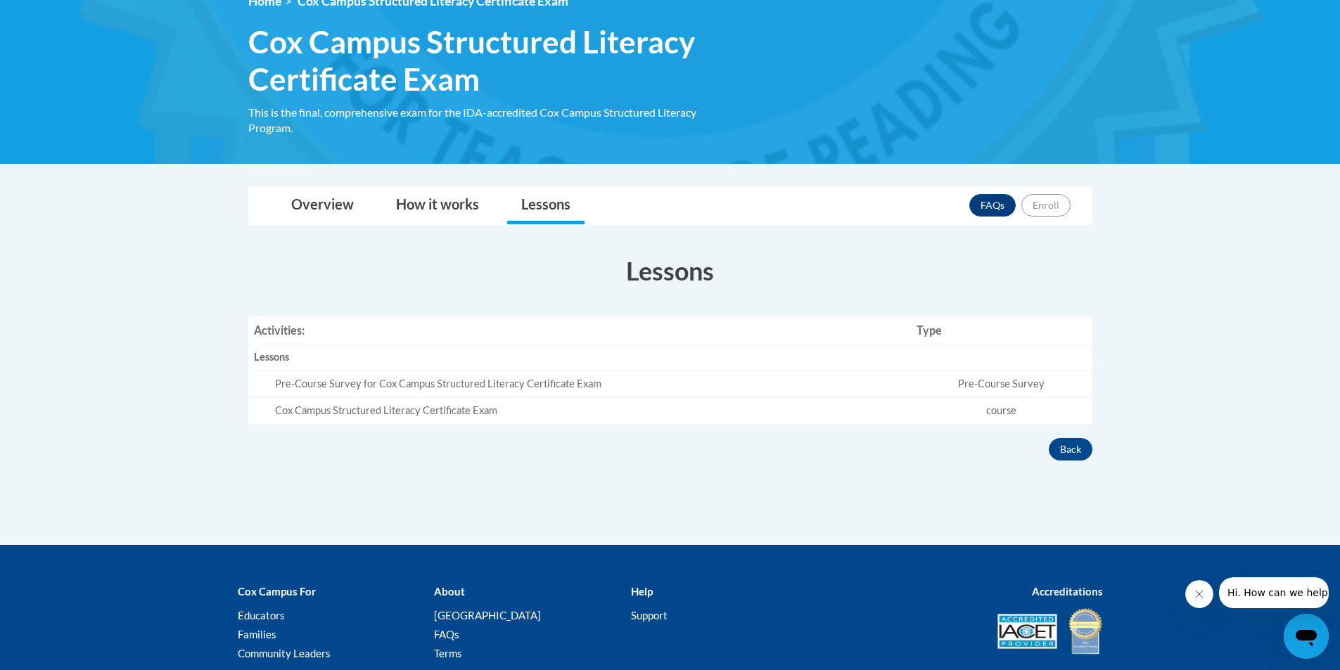
click at [442, 379] on div "Pre-Course Survey for Cox Campus Structured Literacy Certificate Exam" at bounding box center [590, 384] width 631 height 15
click at [385, 393] on td "Pre-Course Survey for Cox Campus Structured Literacy Certificate Exam" at bounding box center [579, 384] width 663 height 27
click at [386, 404] on div "Cox Campus Structured Literacy Certificate Exam" at bounding box center [590, 411] width 631 height 15
click at [396, 395] on td "Pre-Course Survey for Cox Campus Structured Literacy Certificate Exam" at bounding box center [579, 384] width 663 height 27
click at [1042, 434] on div "Overview Cost 100% Free Time to complete 2.5 Hours Provides a Certificate of Tr…" at bounding box center [670, 350] width 865 height 222
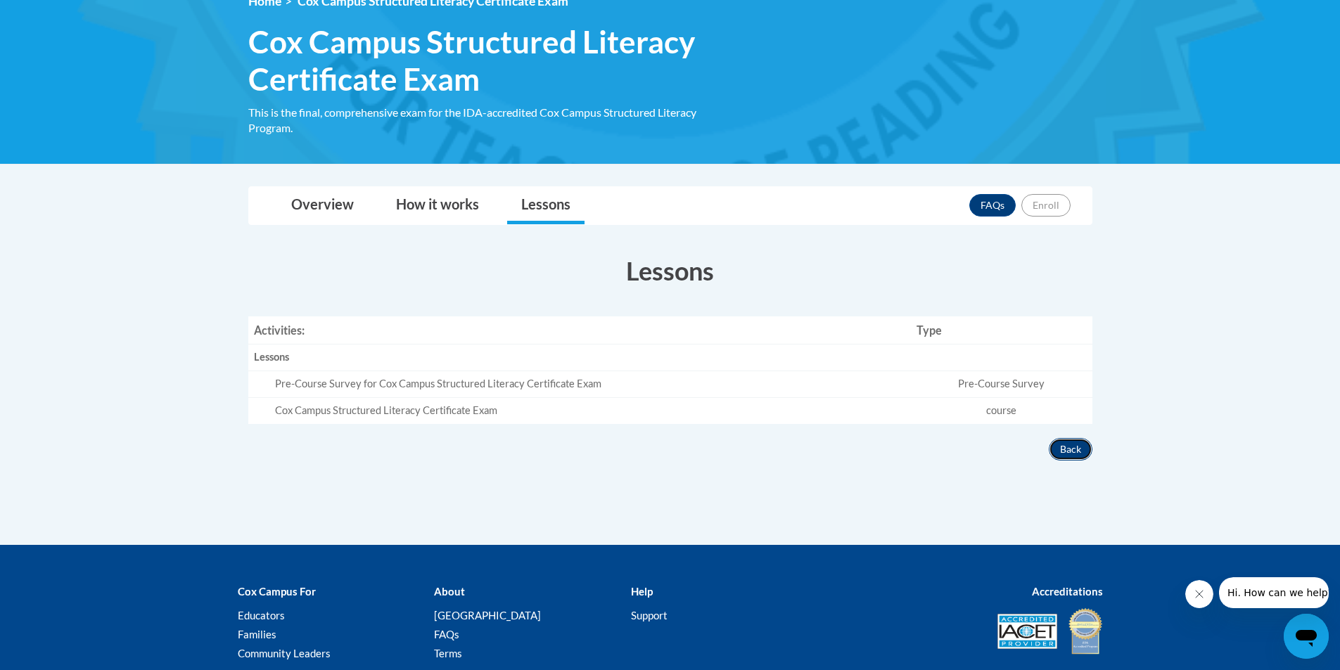
click at [1054, 445] on button "Back" at bounding box center [1071, 449] width 44 height 23
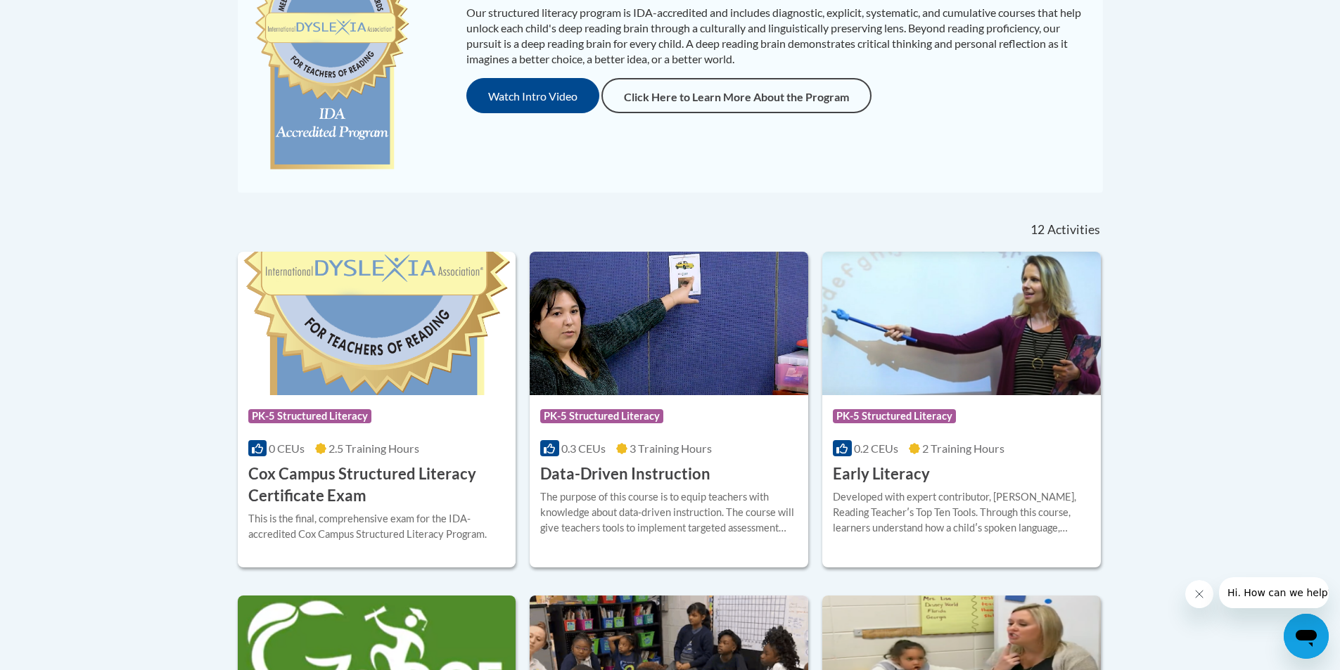
scroll to position [390, 0]
click at [745, 447] on div "0.3 CEUs 3 Training Hours" at bounding box center [668, 447] width 257 height 15
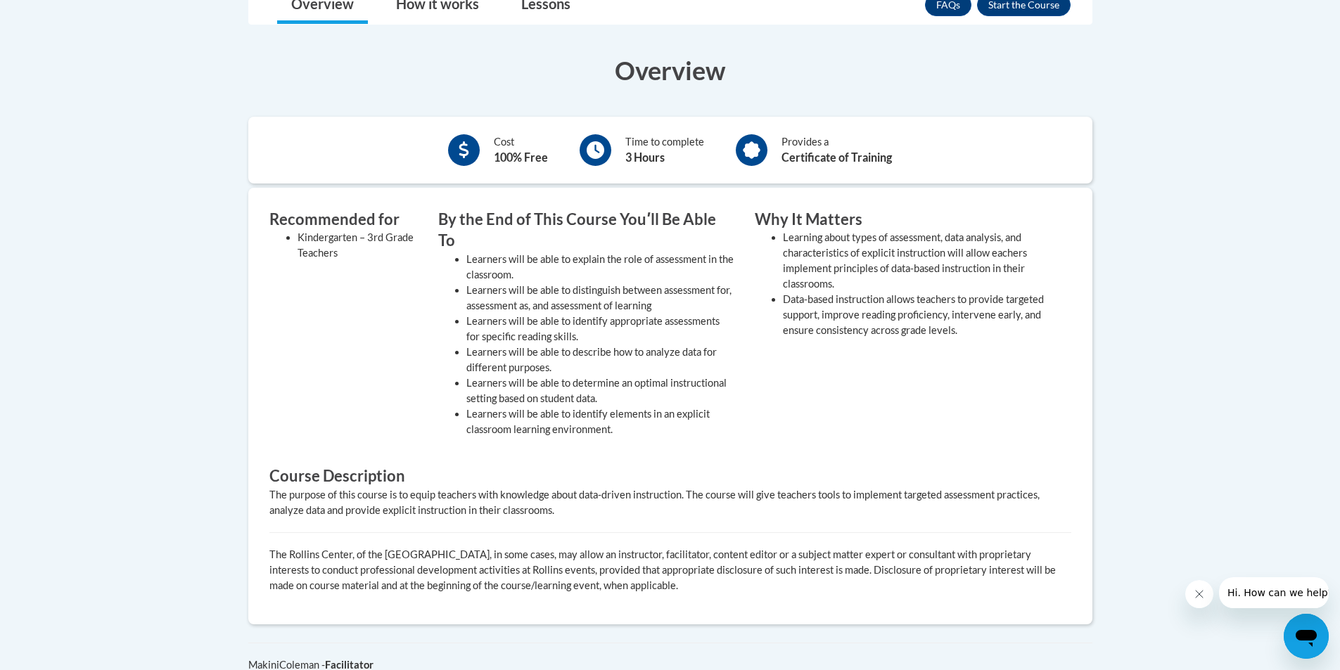
scroll to position [277, 0]
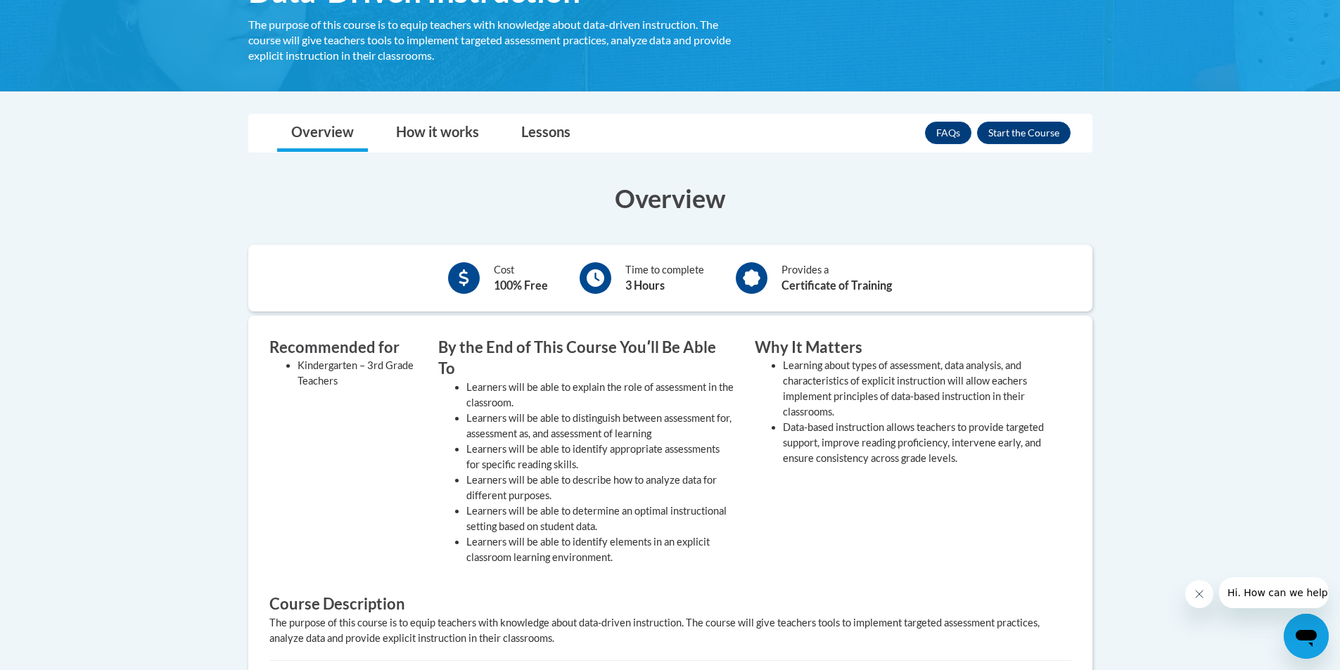
click at [606, 280] on div at bounding box center [596, 278] width 32 height 32
click at [1050, 125] on button "Enroll" at bounding box center [1024, 133] width 94 height 23
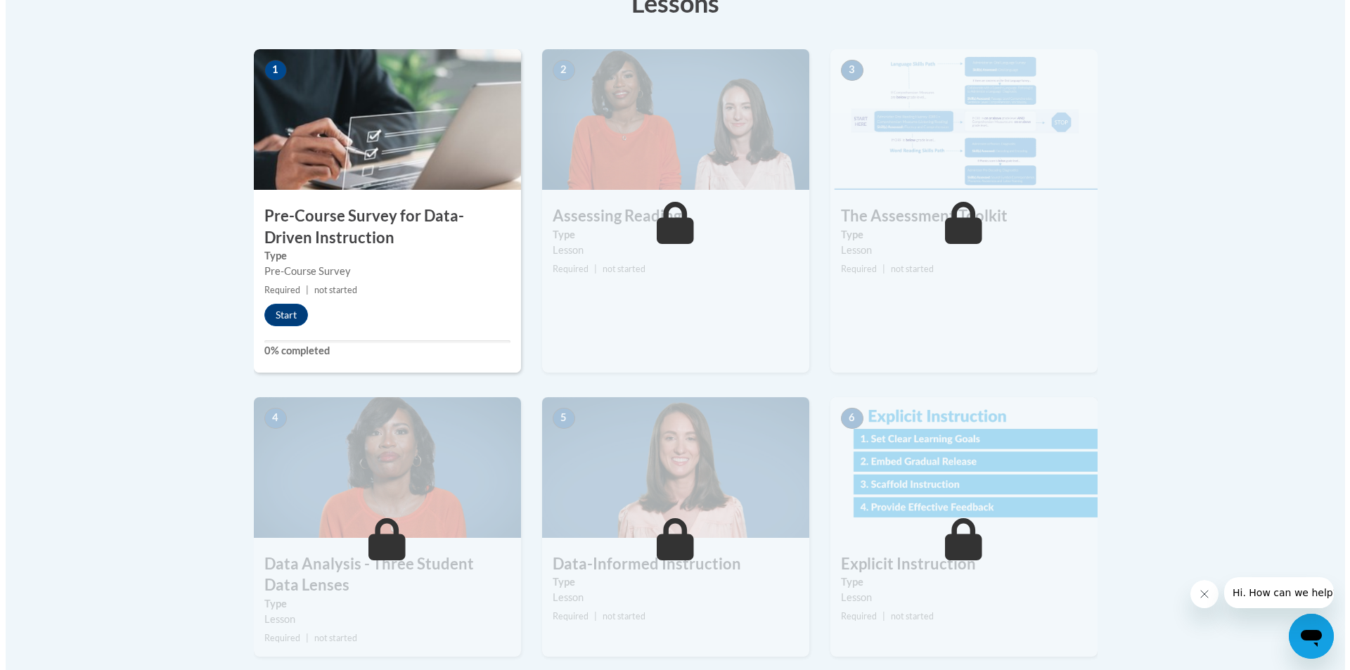
scroll to position [352, 0]
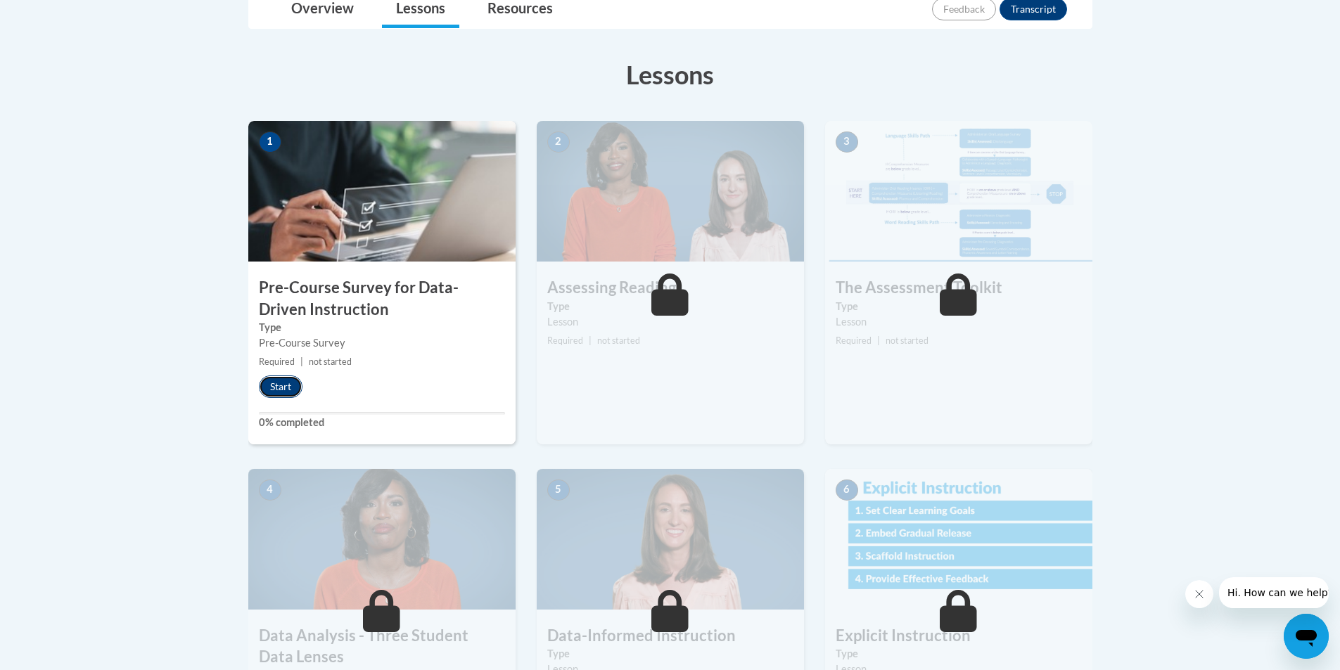
click at [301, 383] on button "Start" at bounding box center [281, 387] width 44 height 23
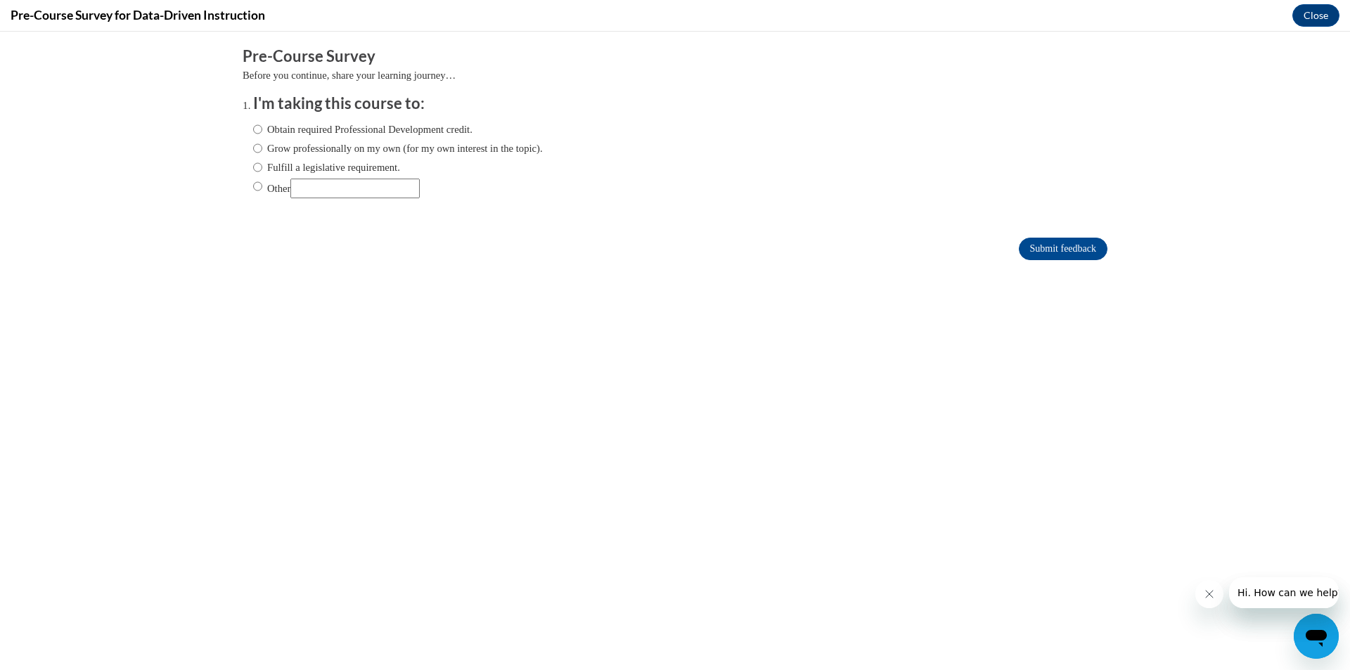
scroll to position [0, 0]
click at [253, 134] on input "Obtain required Professional Development credit." at bounding box center [257, 129] width 9 height 15
radio input "true"
click at [1040, 242] on input "Submit feedback" at bounding box center [1063, 249] width 89 height 23
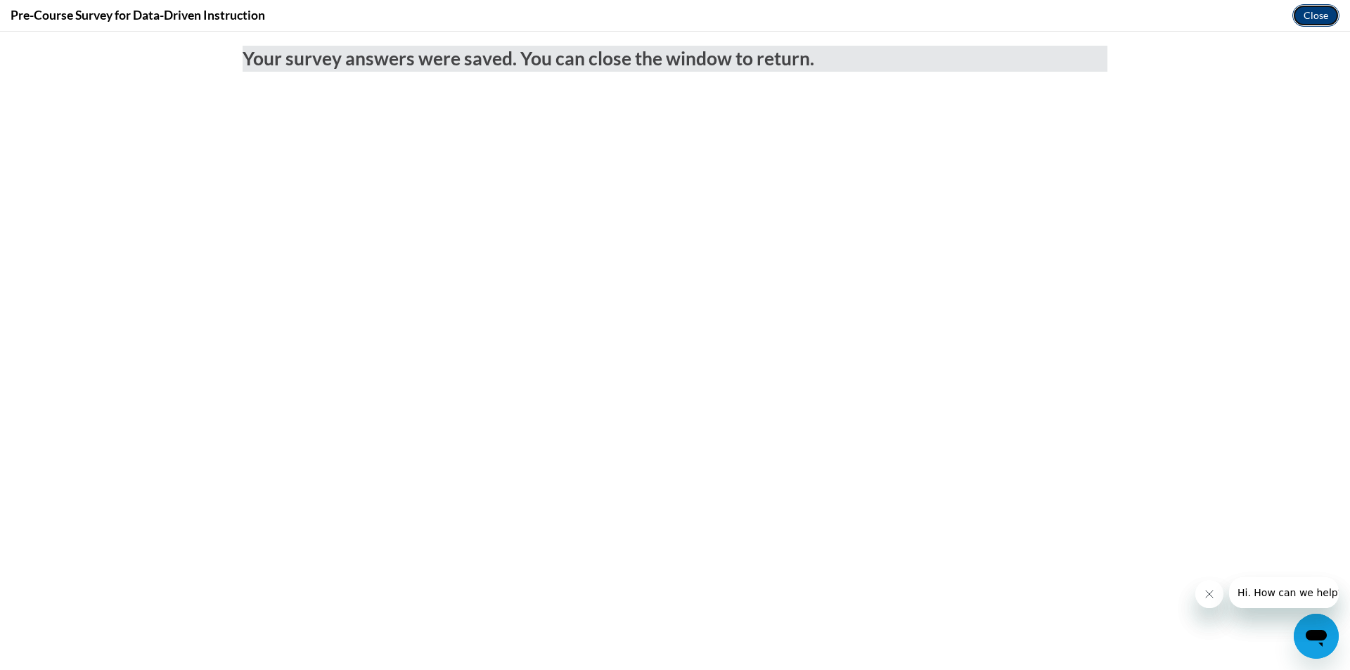
click at [1307, 20] on button "Close" at bounding box center [1316, 15] width 47 height 23
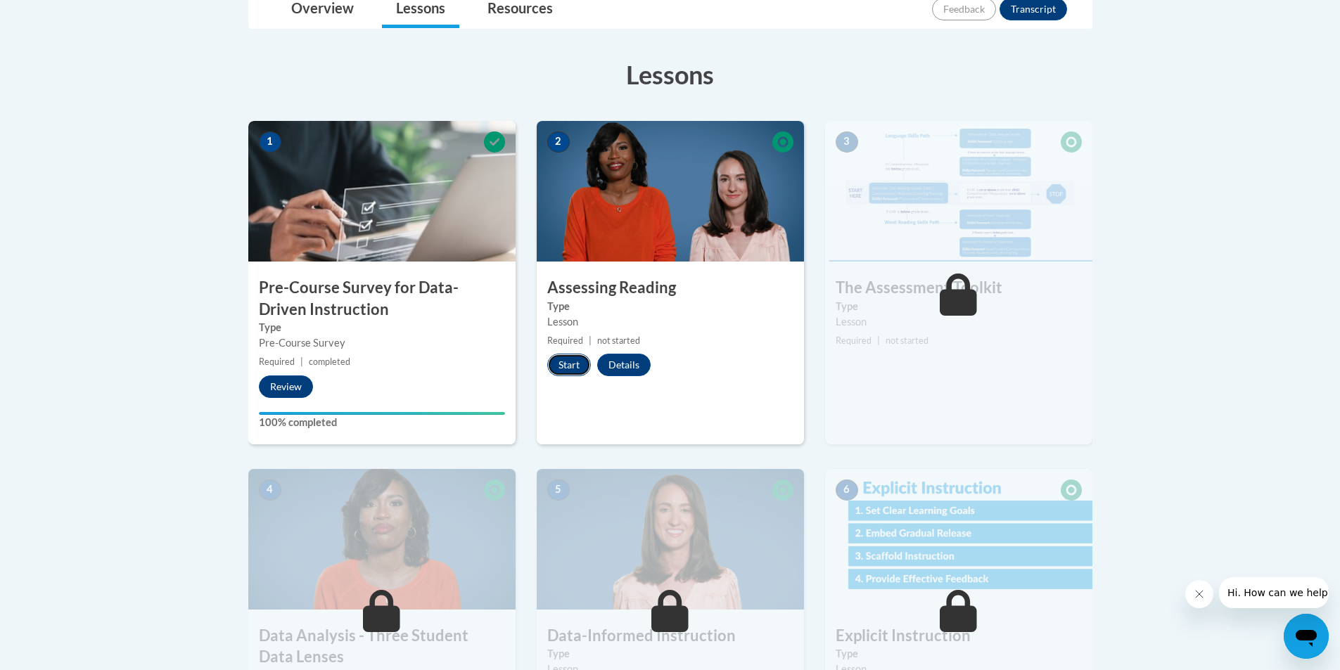
click at [580, 373] on button "Start" at bounding box center [569, 365] width 44 height 23
